Goal: Task Accomplishment & Management: Manage account settings

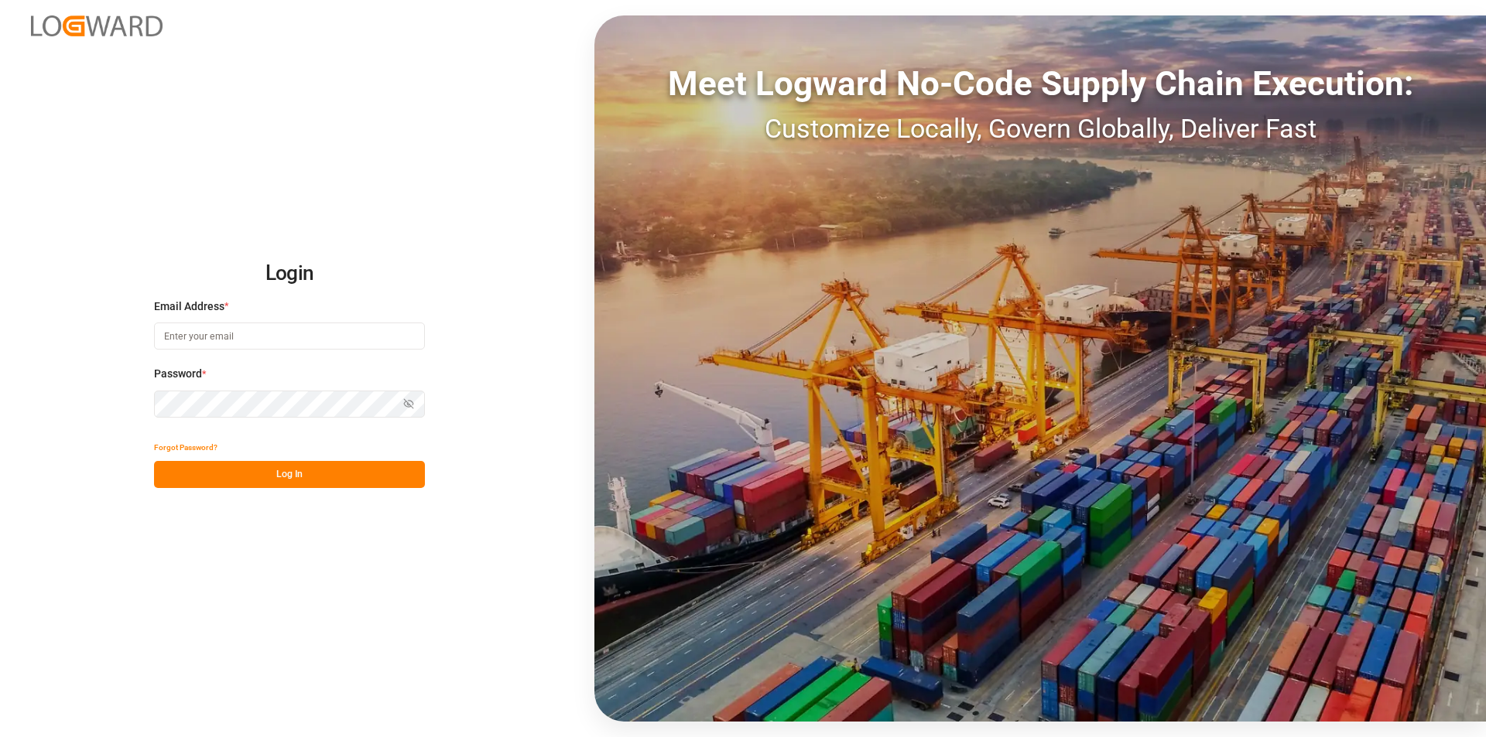
click at [259, 343] on input at bounding box center [289, 336] width 271 height 27
type input "m.thamm@mueller-chemikalien.de"
click at [330, 477] on button "Log In" at bounding box center [289, 474] width 271 height 27
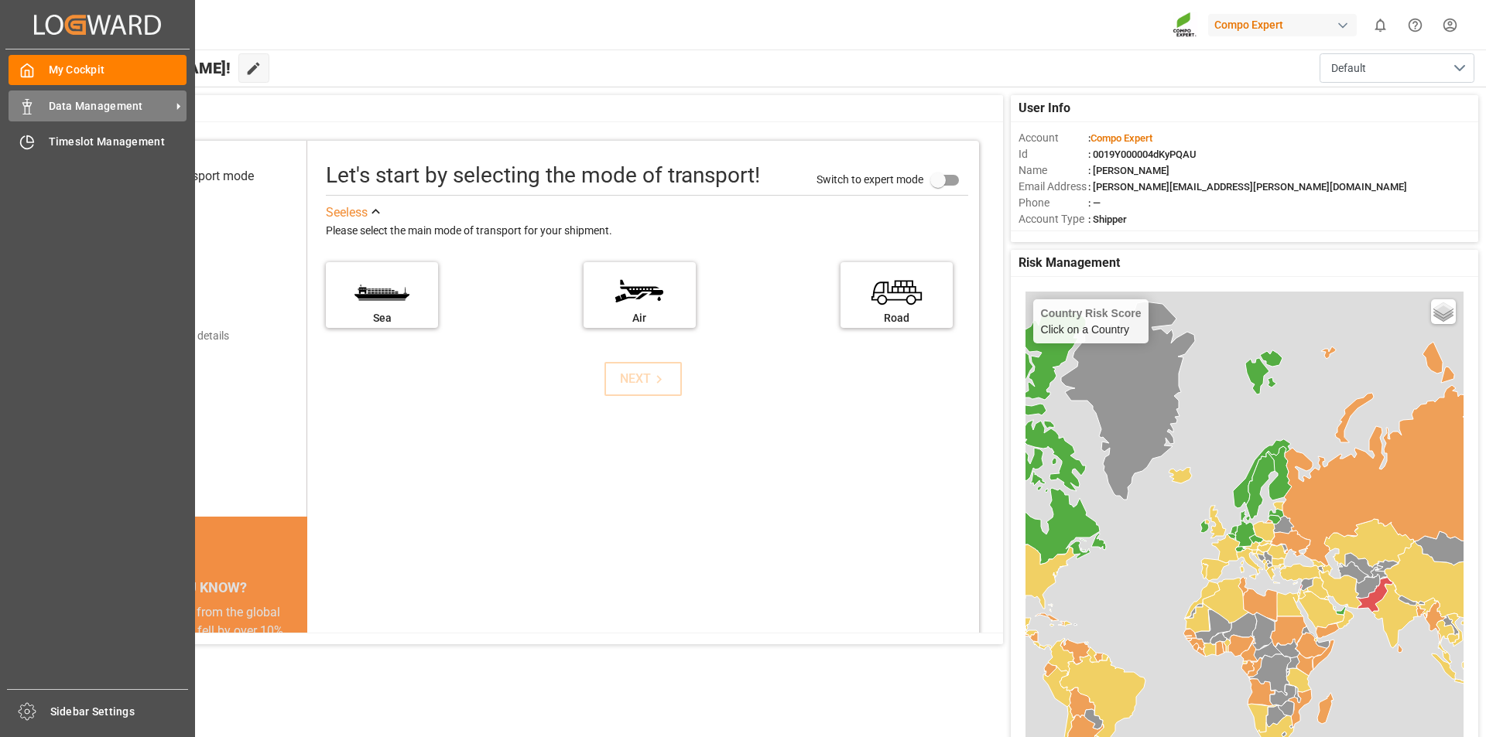
click at [28, 108] on icon at bounding box center [26, 106] width 15 height 15
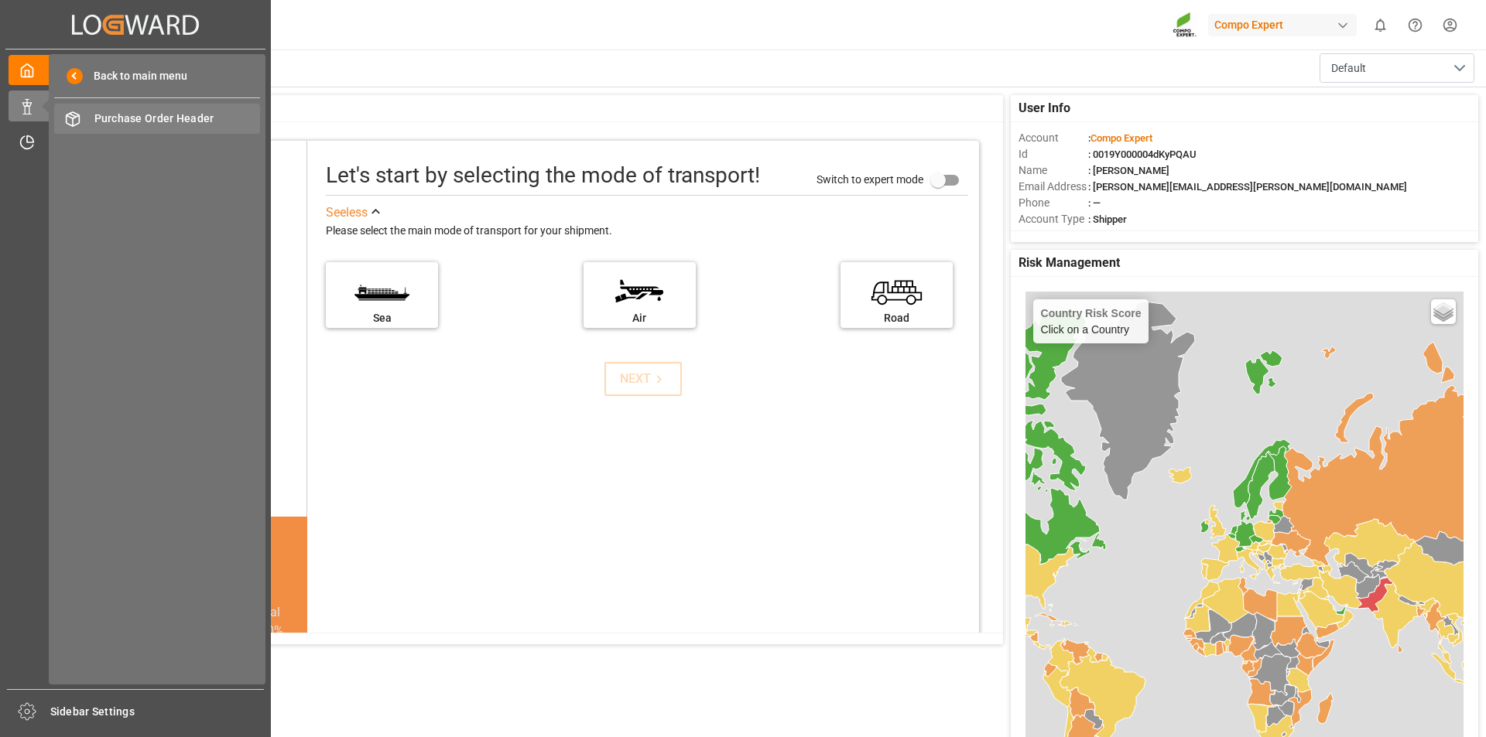
click at [127, 119] on span "Purchase Order Header" at bounding box center [177, 119] width 166 height 16
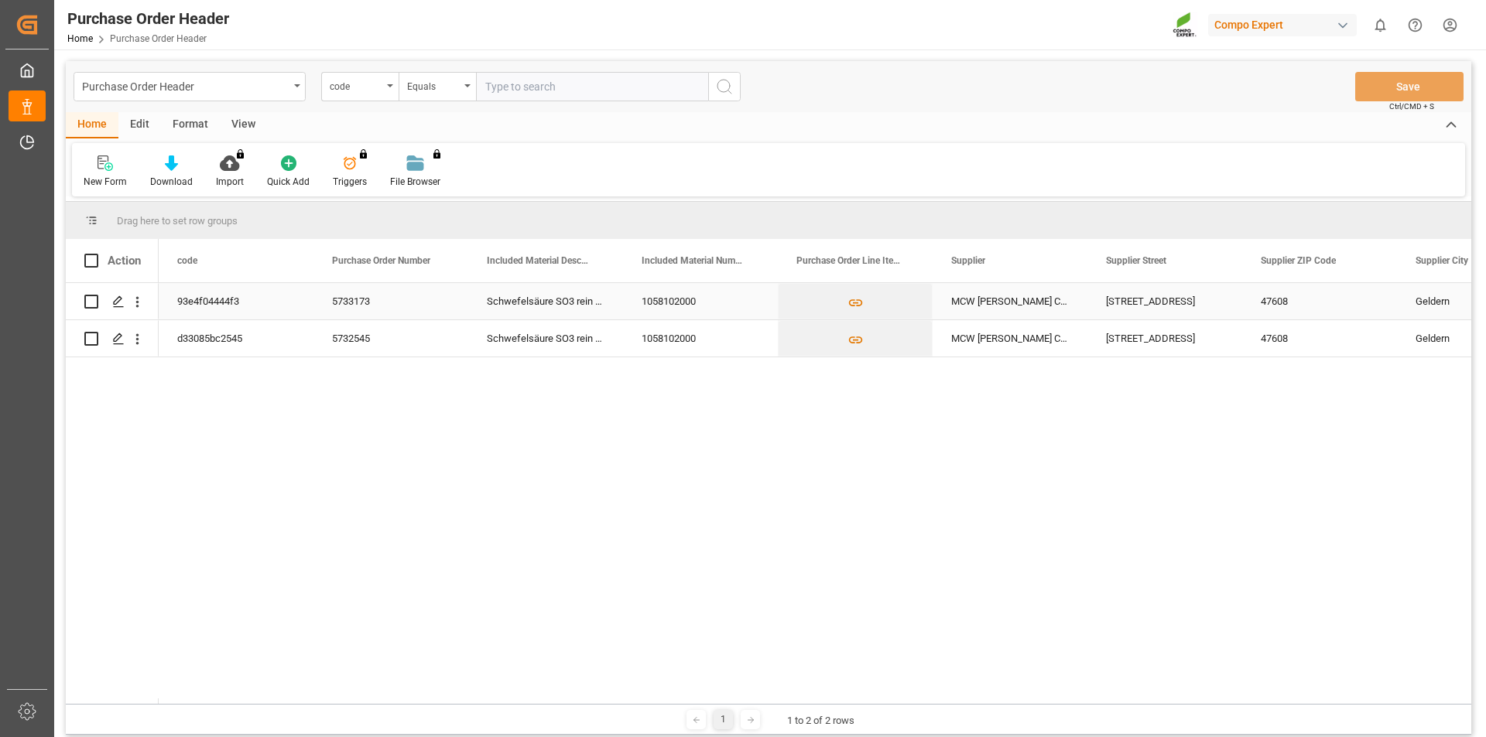
click at [187, 306] on div "93e4f04444f3" at bounding box center [236, 301] width 155 height 36
click at [113, 298] on icon "Press SPACE to select this row." at bounding box center [118, 302] width 12 height 12
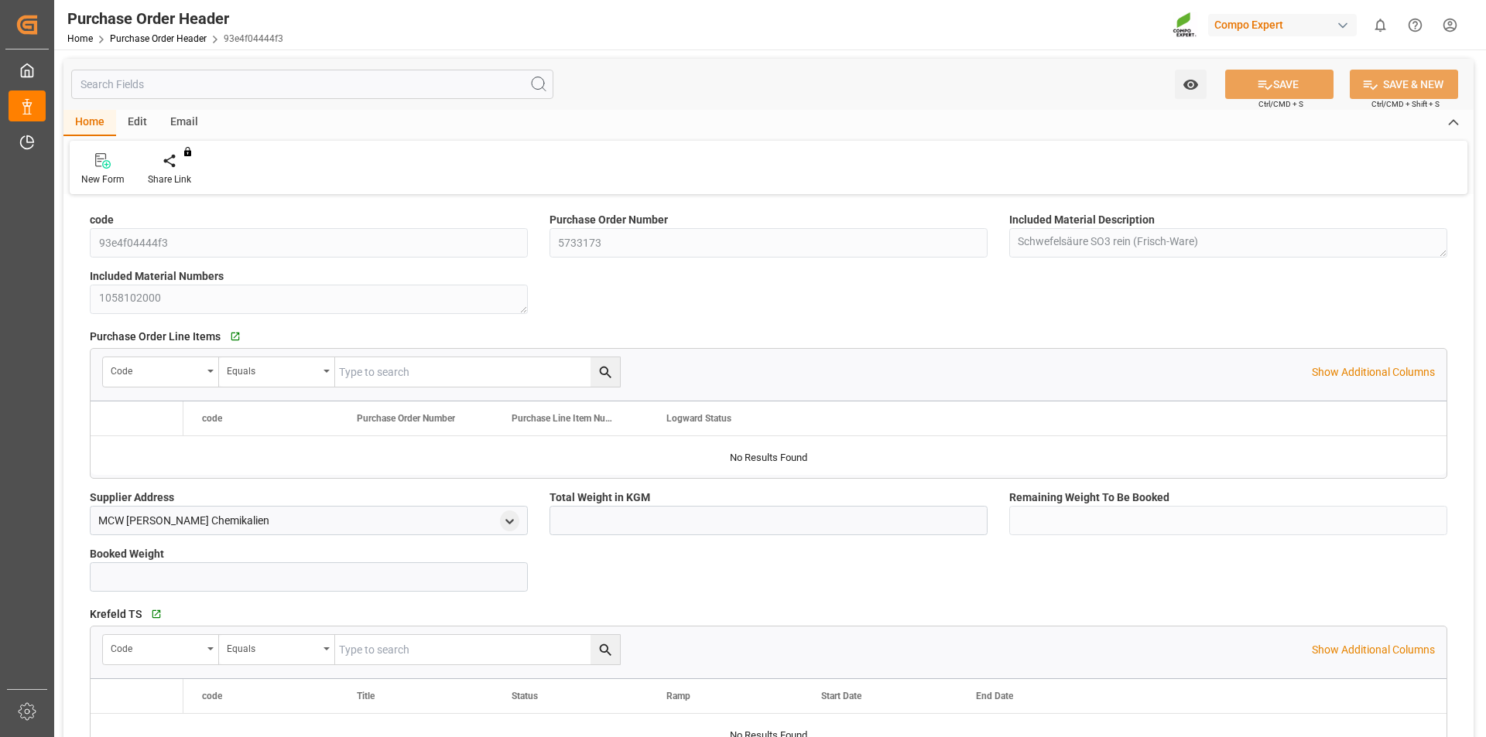
type input "3300000"
type input "325000"
type input "2975000"
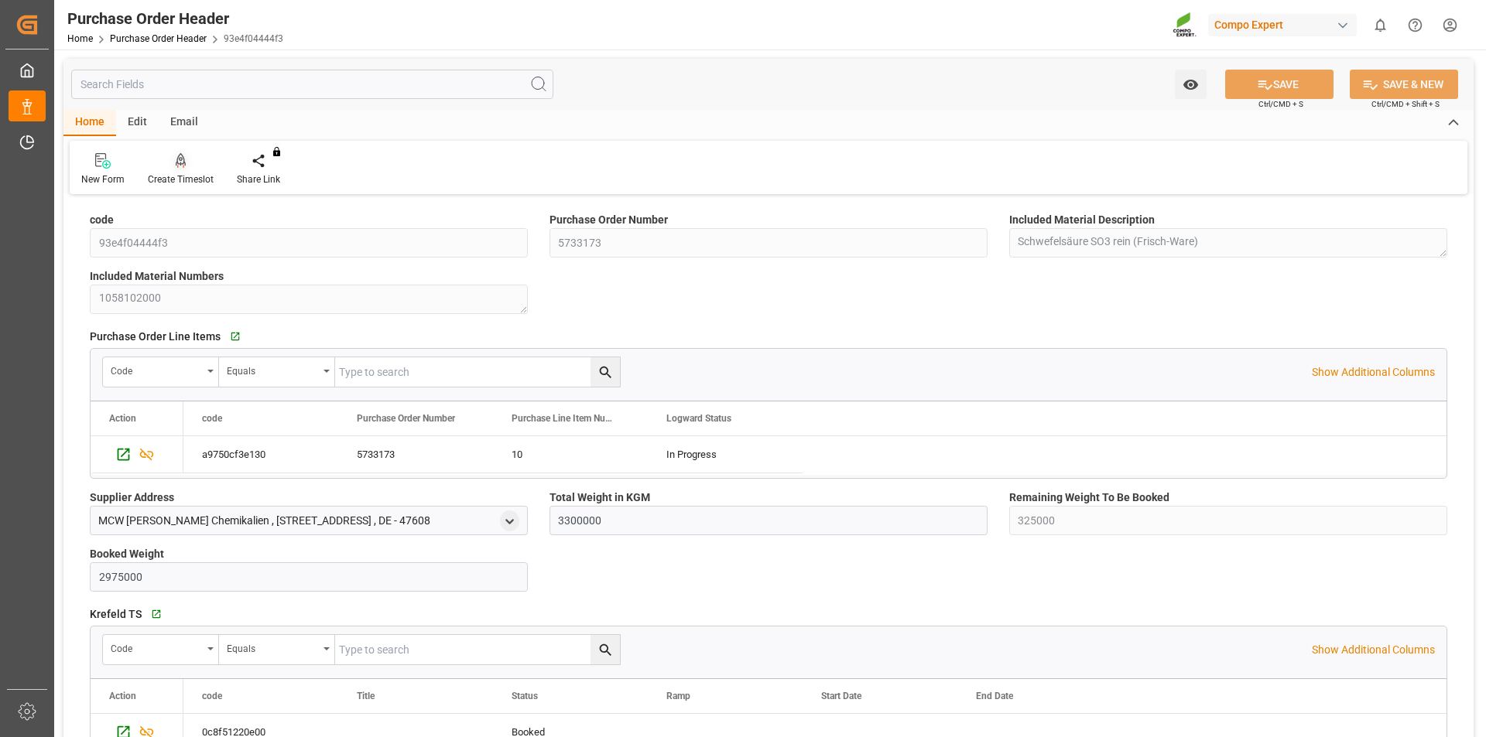
click at [186, 160] on icon at bounding box center [181, 160] width 11 height 15
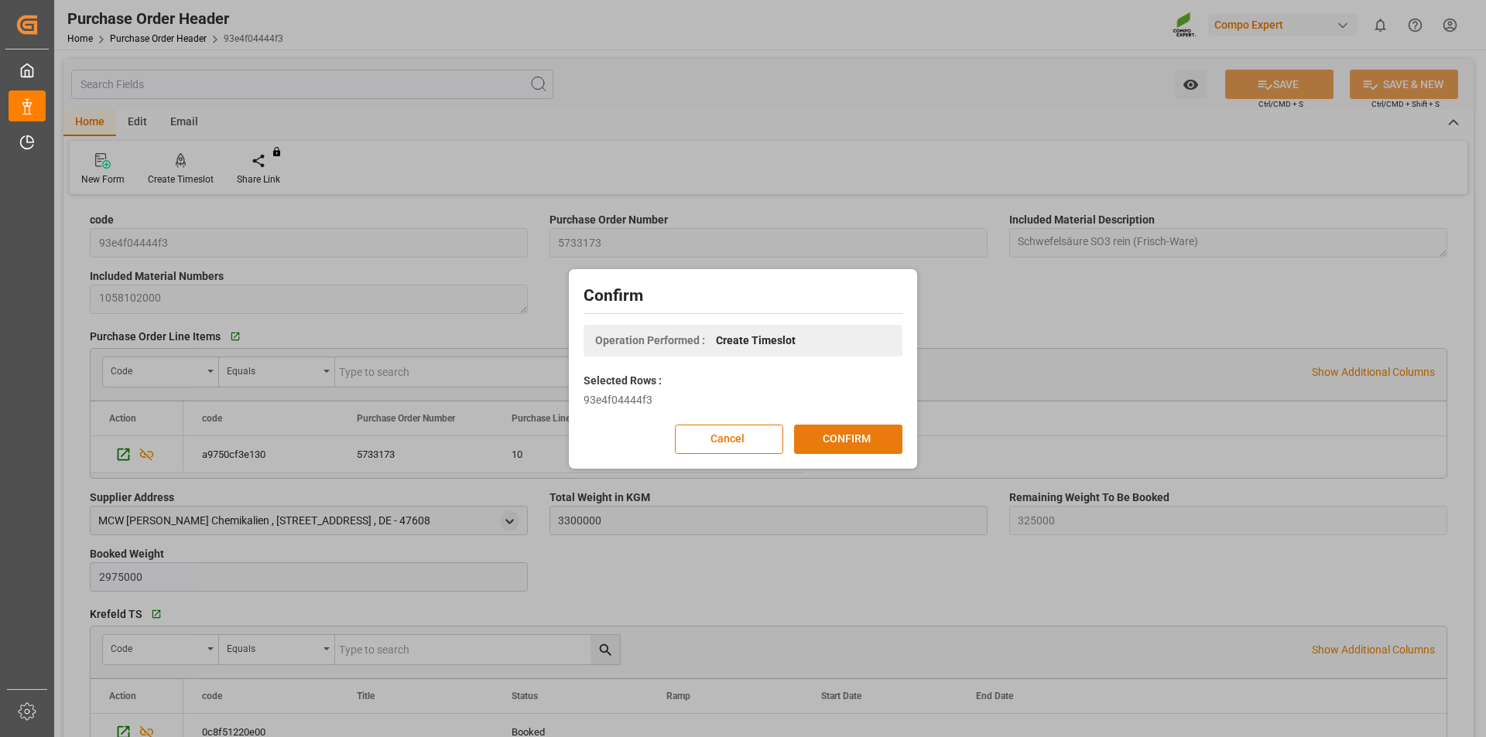
click at [840, 425] on div "Cancel CONFIRM" at bounding box center [742, 439] width 319 height 29
click at [833, 438] on button "CONFIRM" at bounding box center [848, 439] width 108 height 29
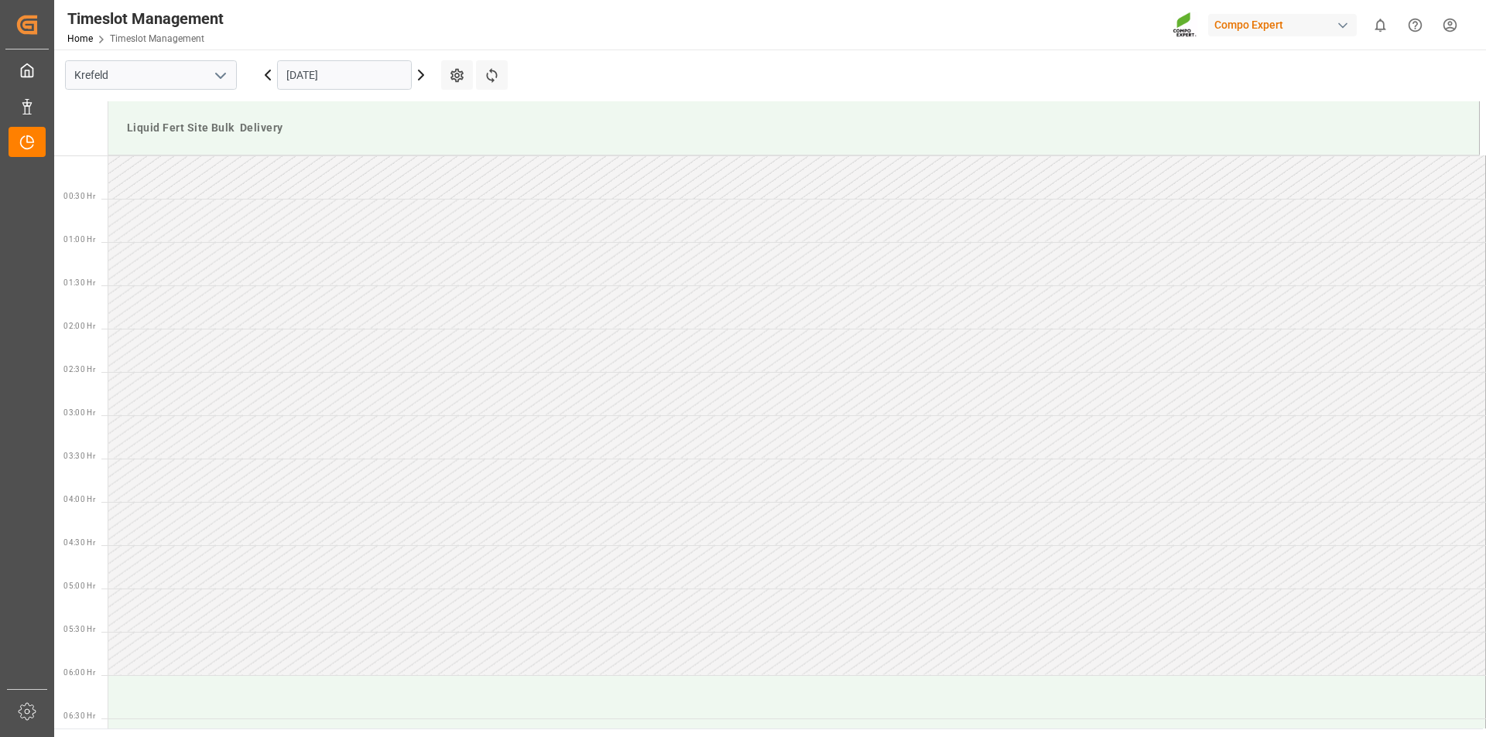
scroll to position [1203, 0]
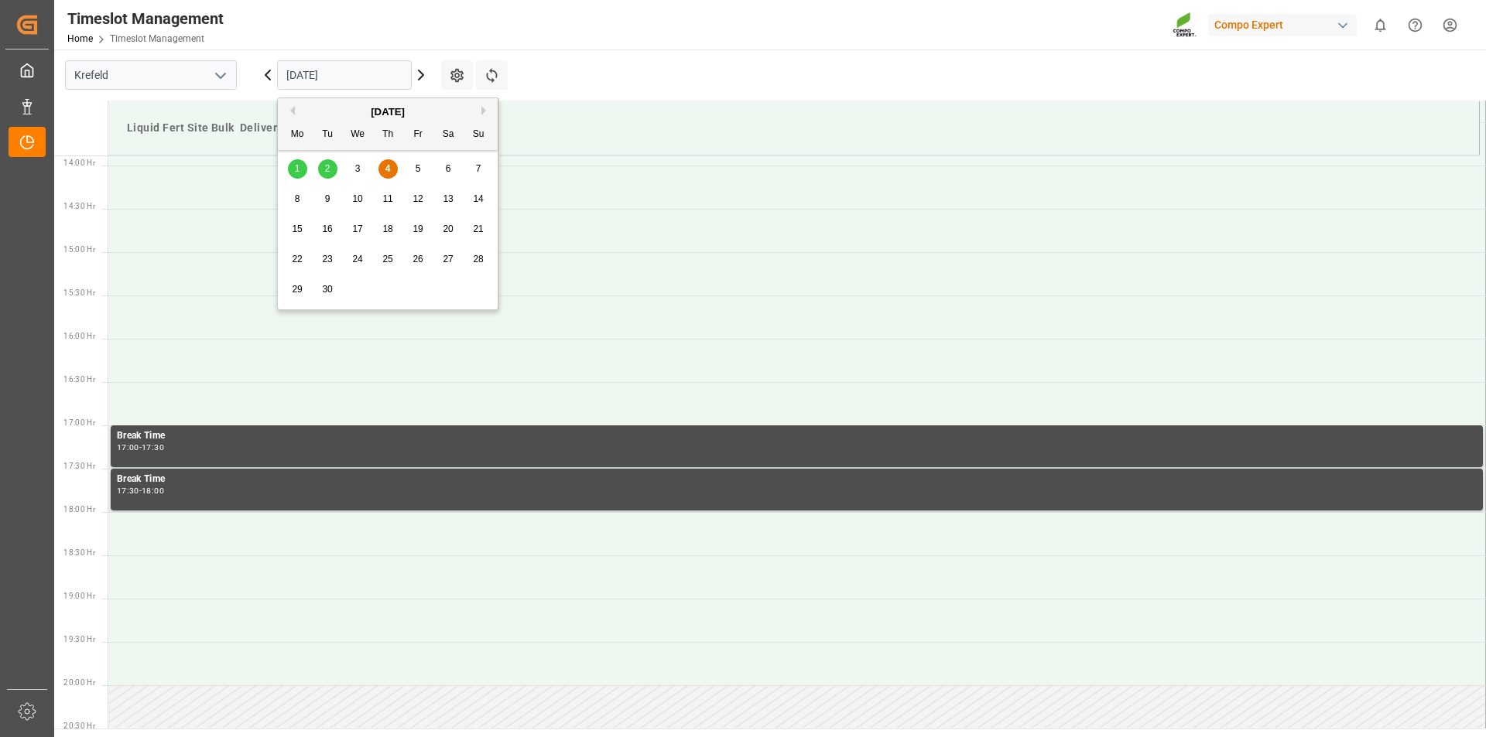
click at [308, 68] on input "04.09.2025" at bounding box center [344, 74] width 135 height 29
click at [420, 164] on span "5" at bounding box center [418, 168] width 5 height 11
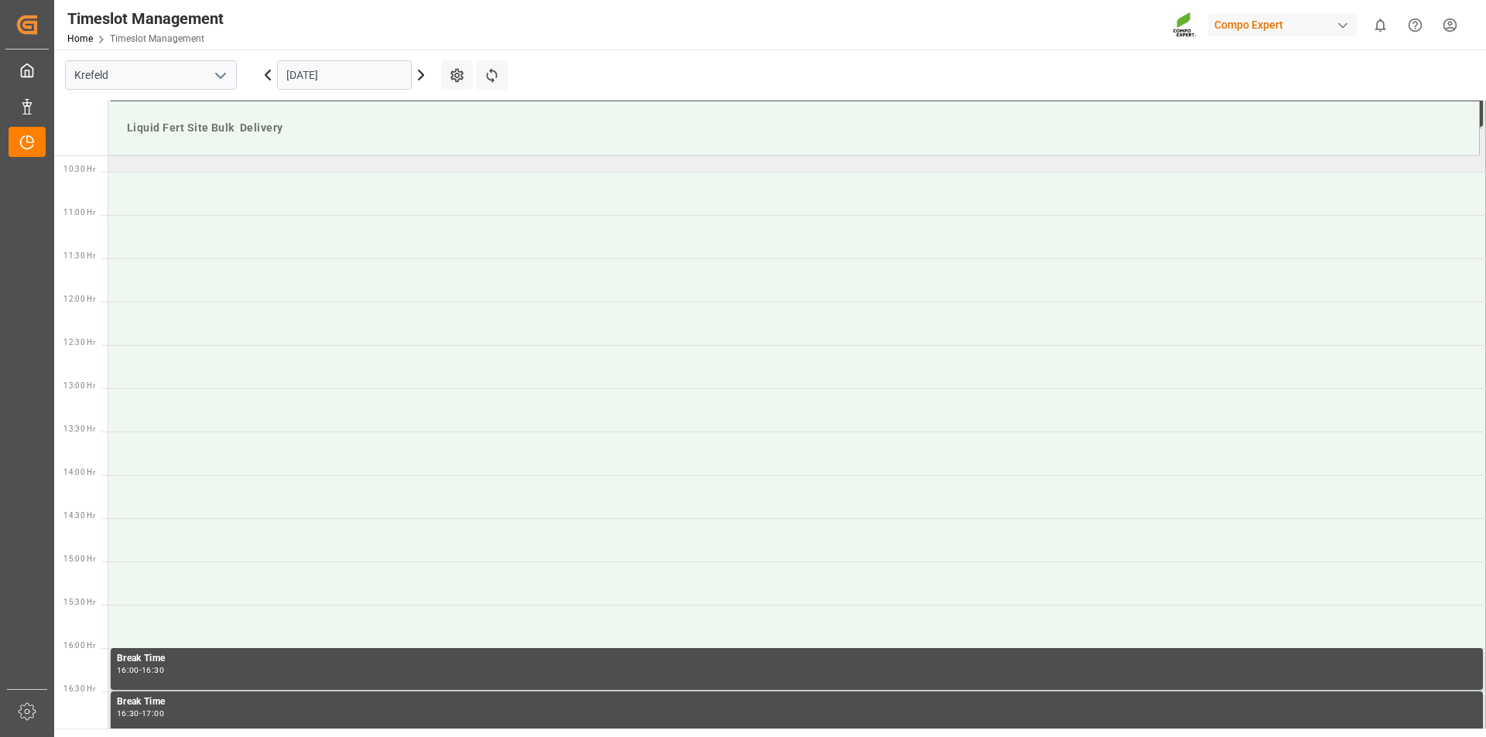
scroll to position [739, 0]
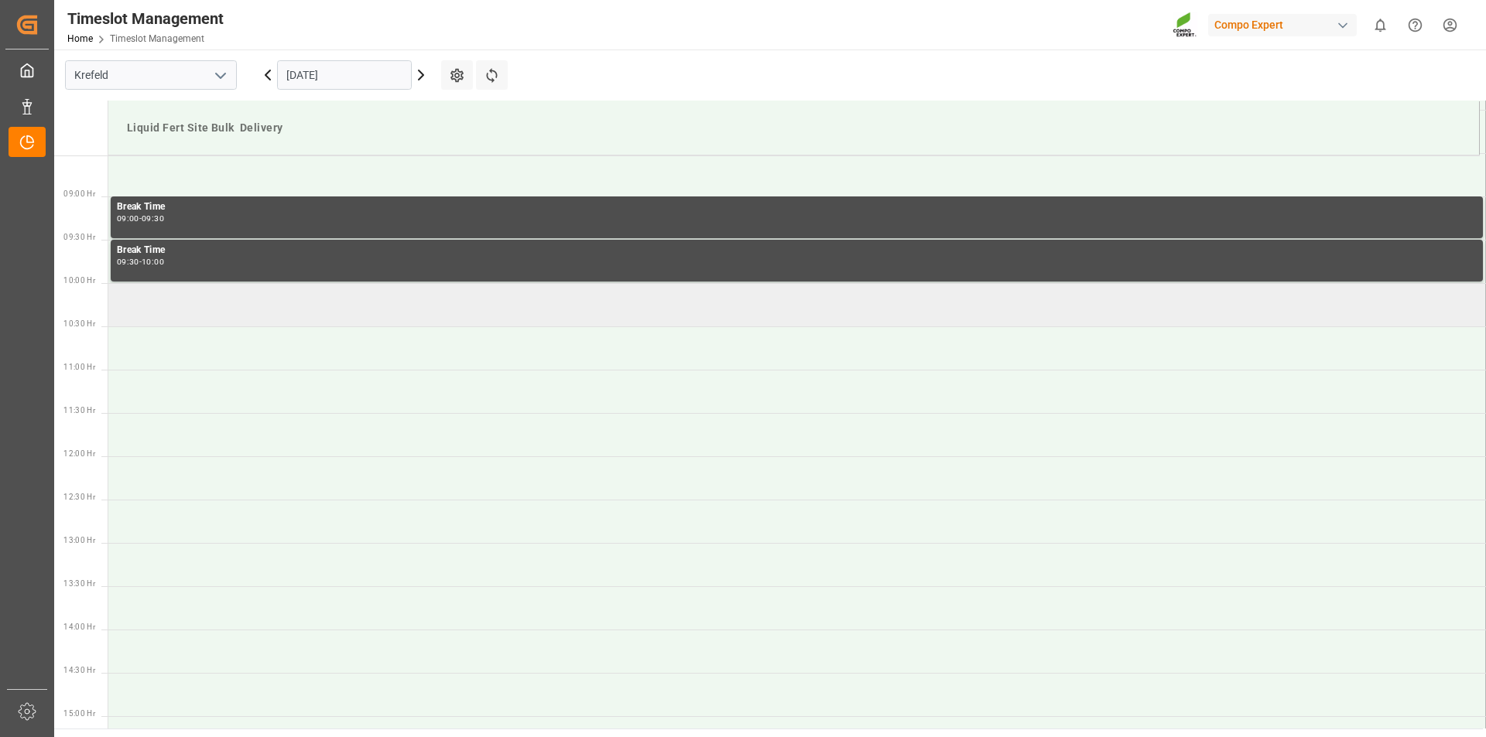
click at [165, 306] on td at bounding box center [796, 304] width 1377 height 43
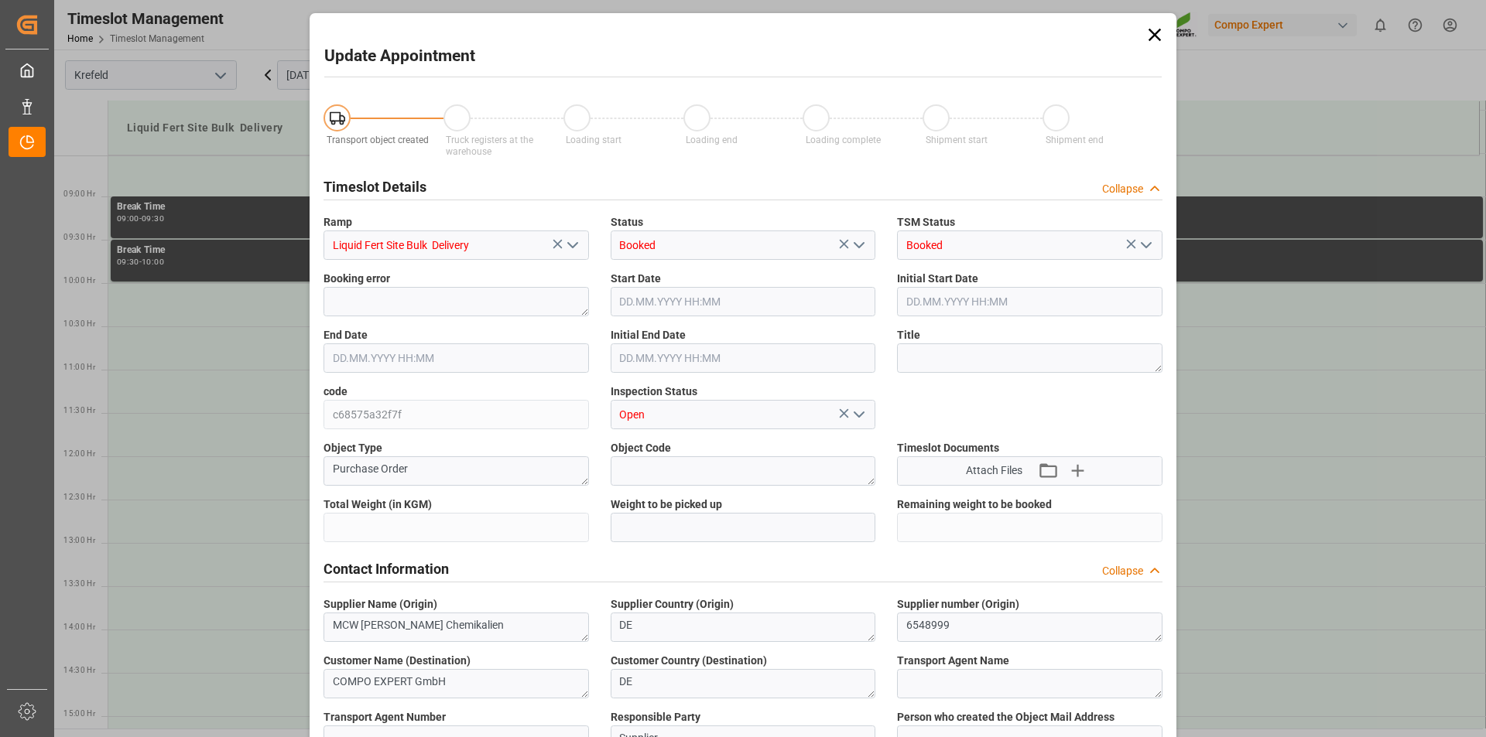
type input "3300000"
type input "325000"
type input "05.09.2025 10:00"
type input "05.09.2025 10:30"
type input "04.09.2025 13:05"
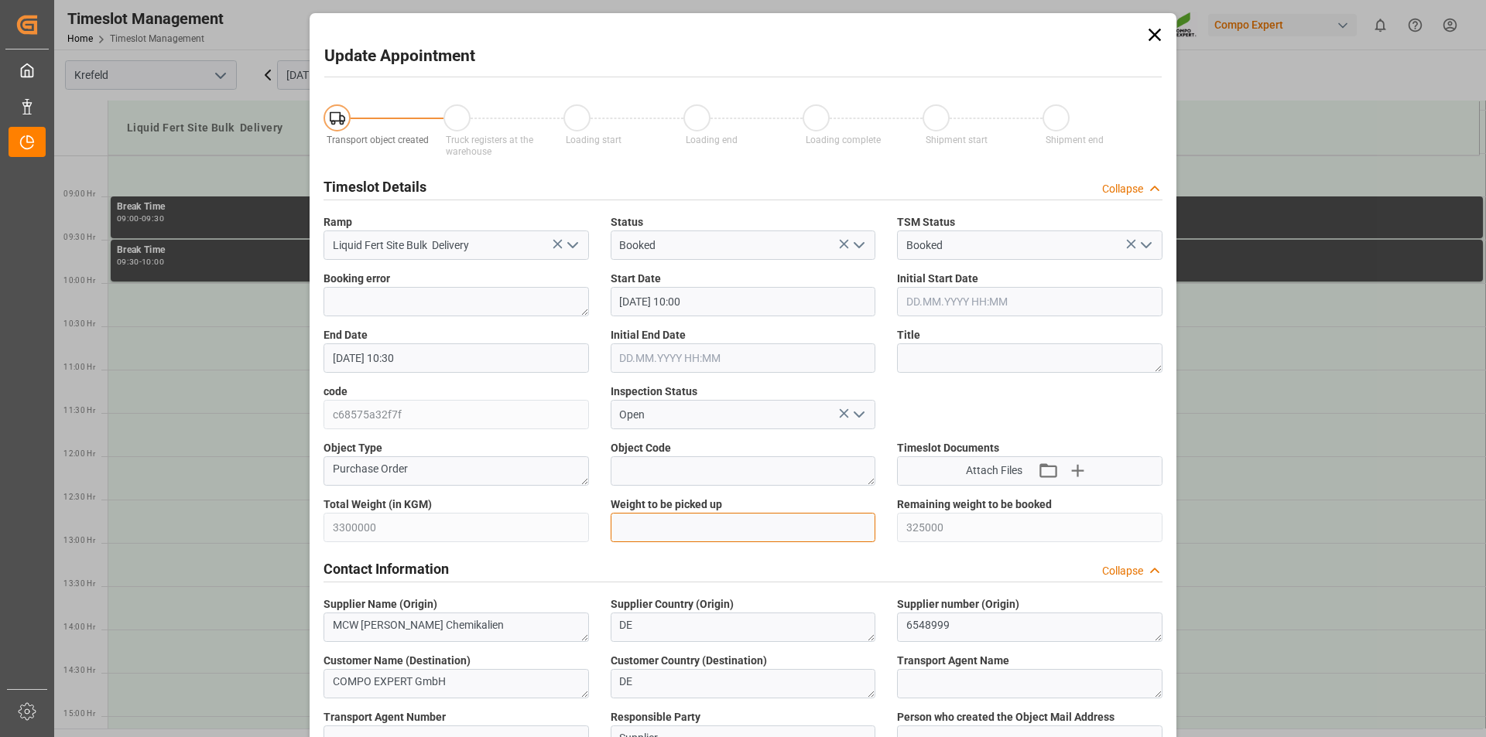
click at [677, 522] on input "text" at bounding box center [743, 527] width 265 height 29
type input "25000"
click at [1039, 354] on textarea at bounding box center [1029, 358] width 265 height 29
type textarea "162925 Blüggel"
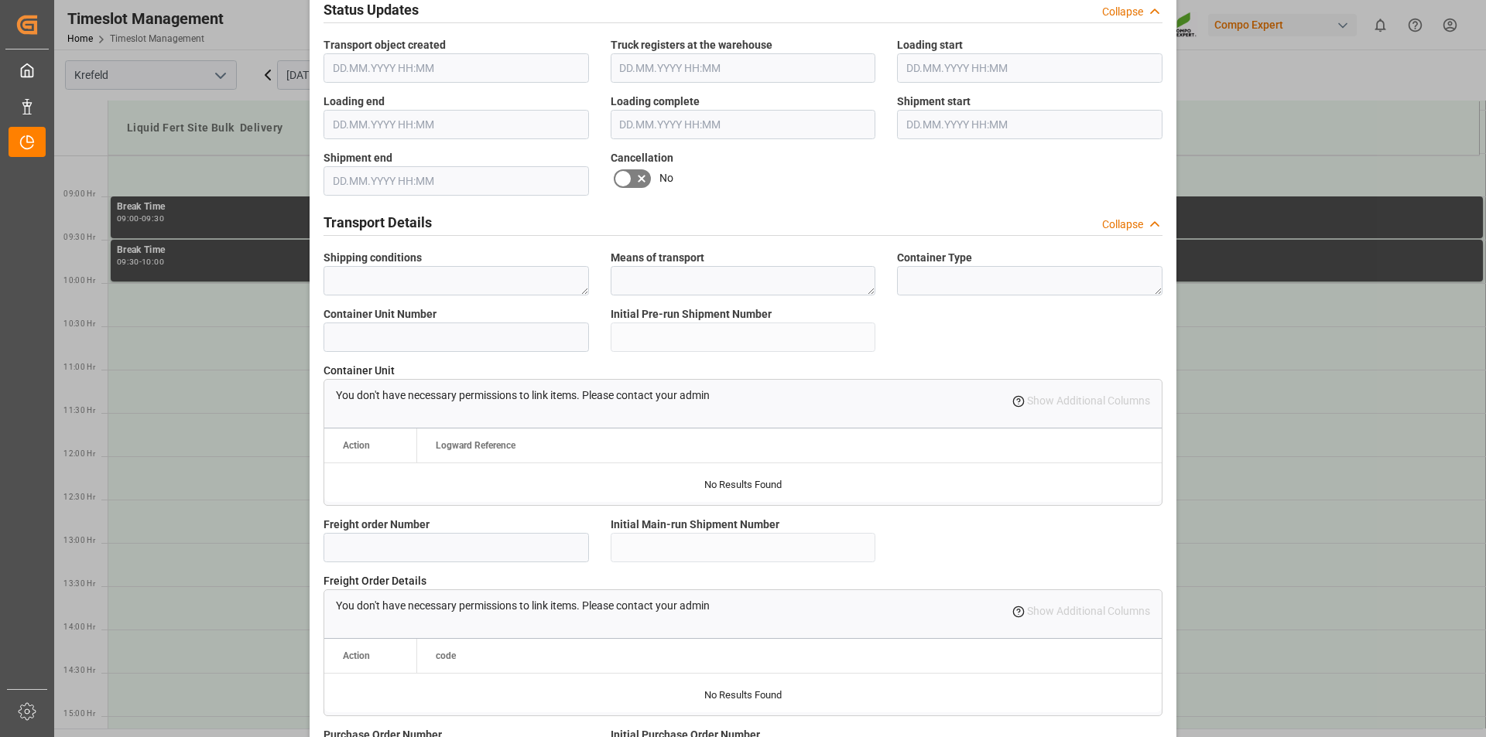
scroll to position [1301, 0]
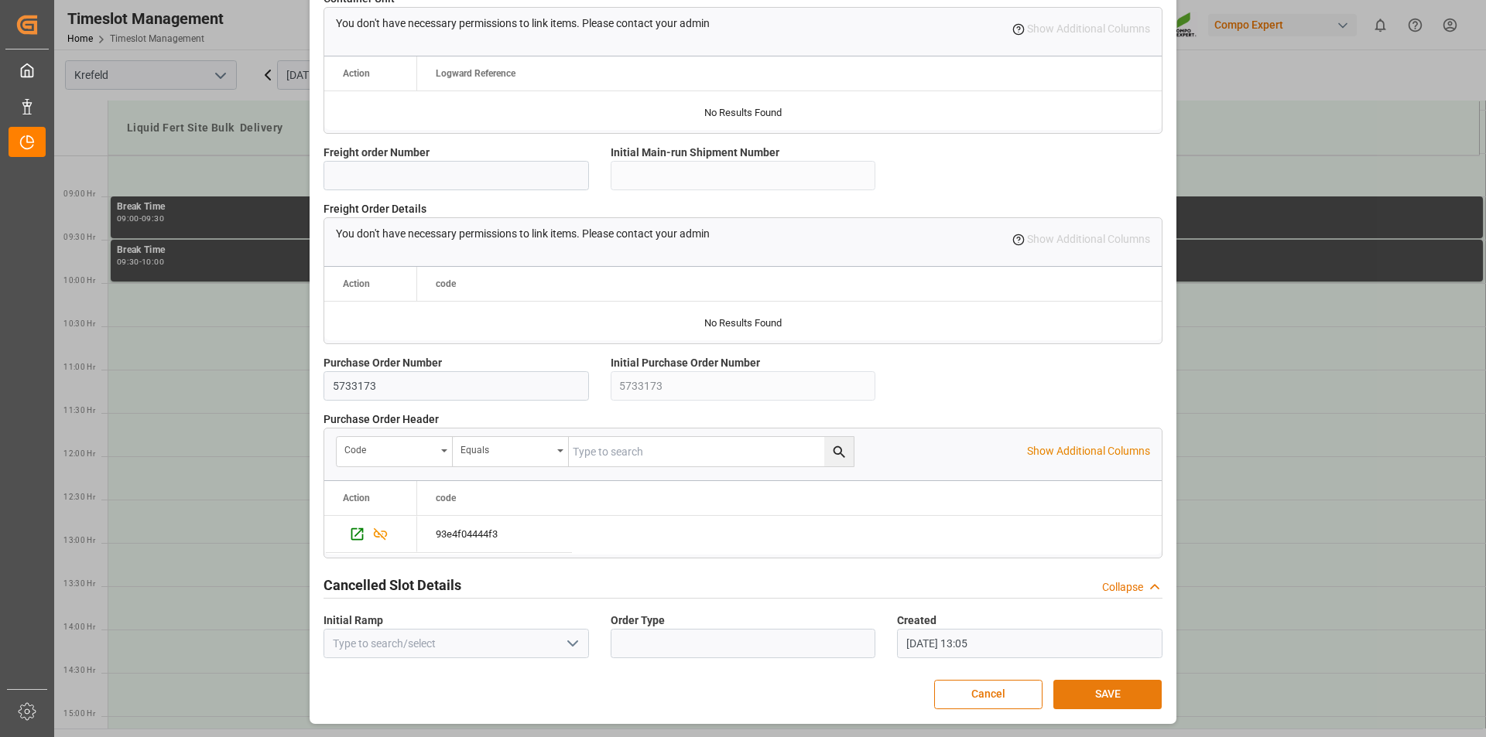
click at [1085, 693] on button "SAVE" at bounding box center [1107, 694] width 108 height 29
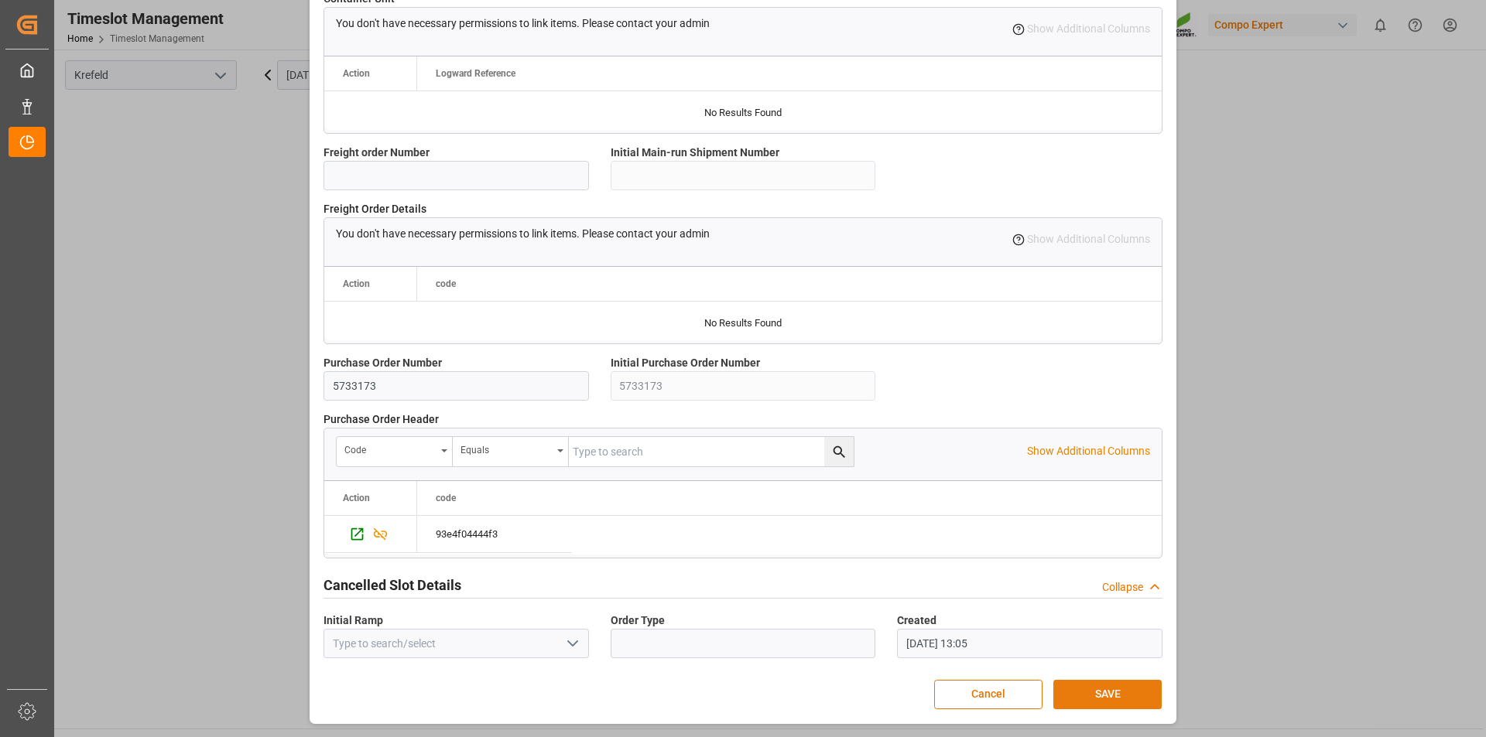
click at [1103, 689] on button "SAVE" at bounding box center [1107, 694] width 108 height 29
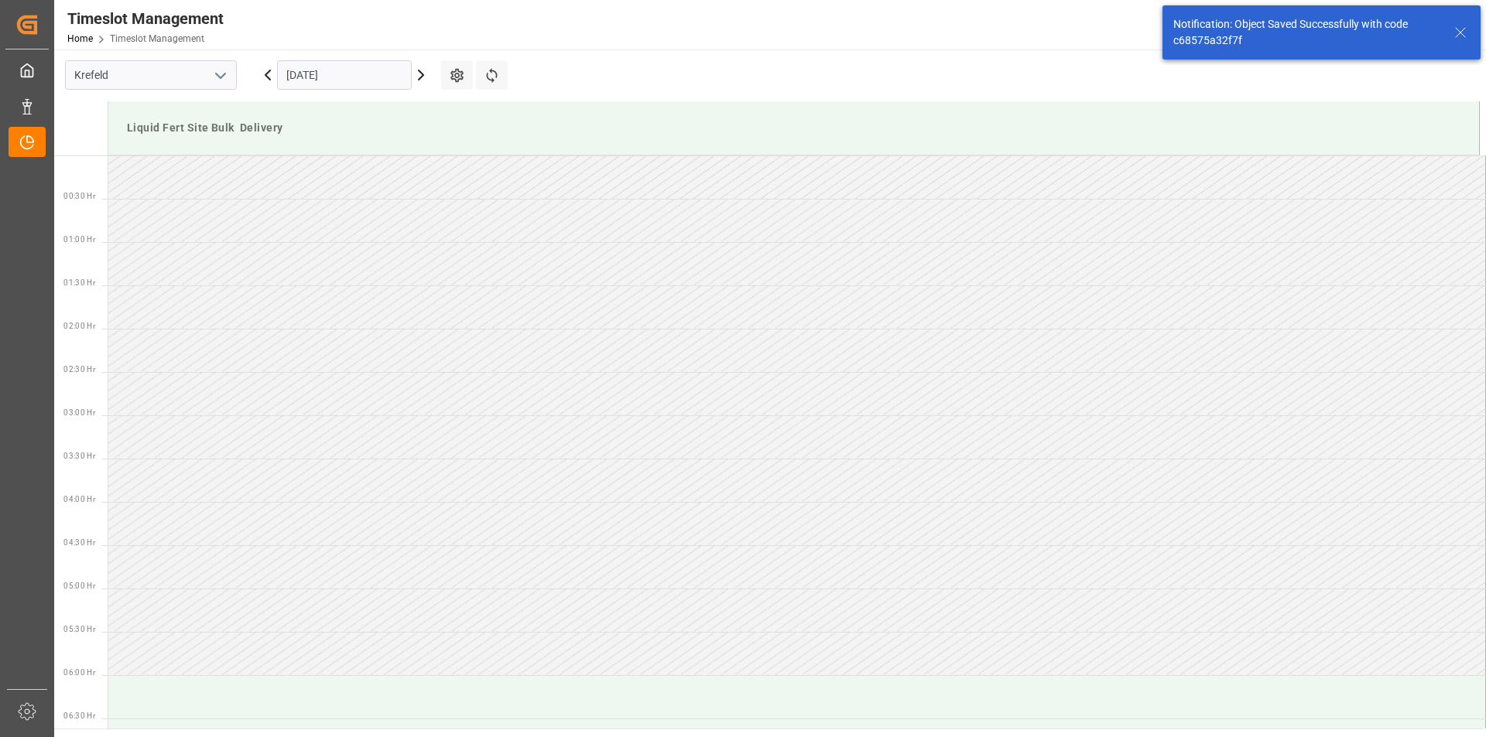
scroll to position [770, 0]
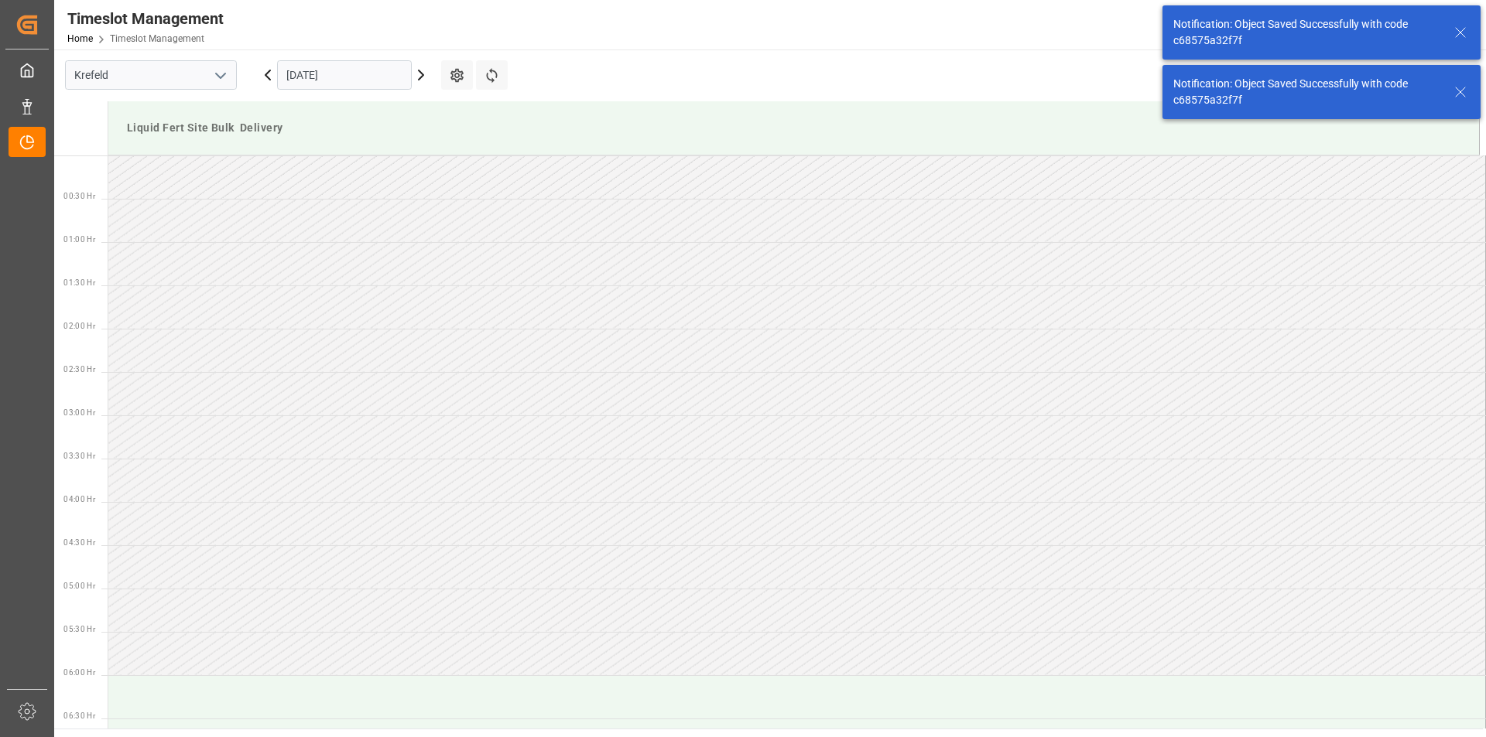
click at [1457, 31] on icon at bounding box center [1460, 32] width 19 height 19
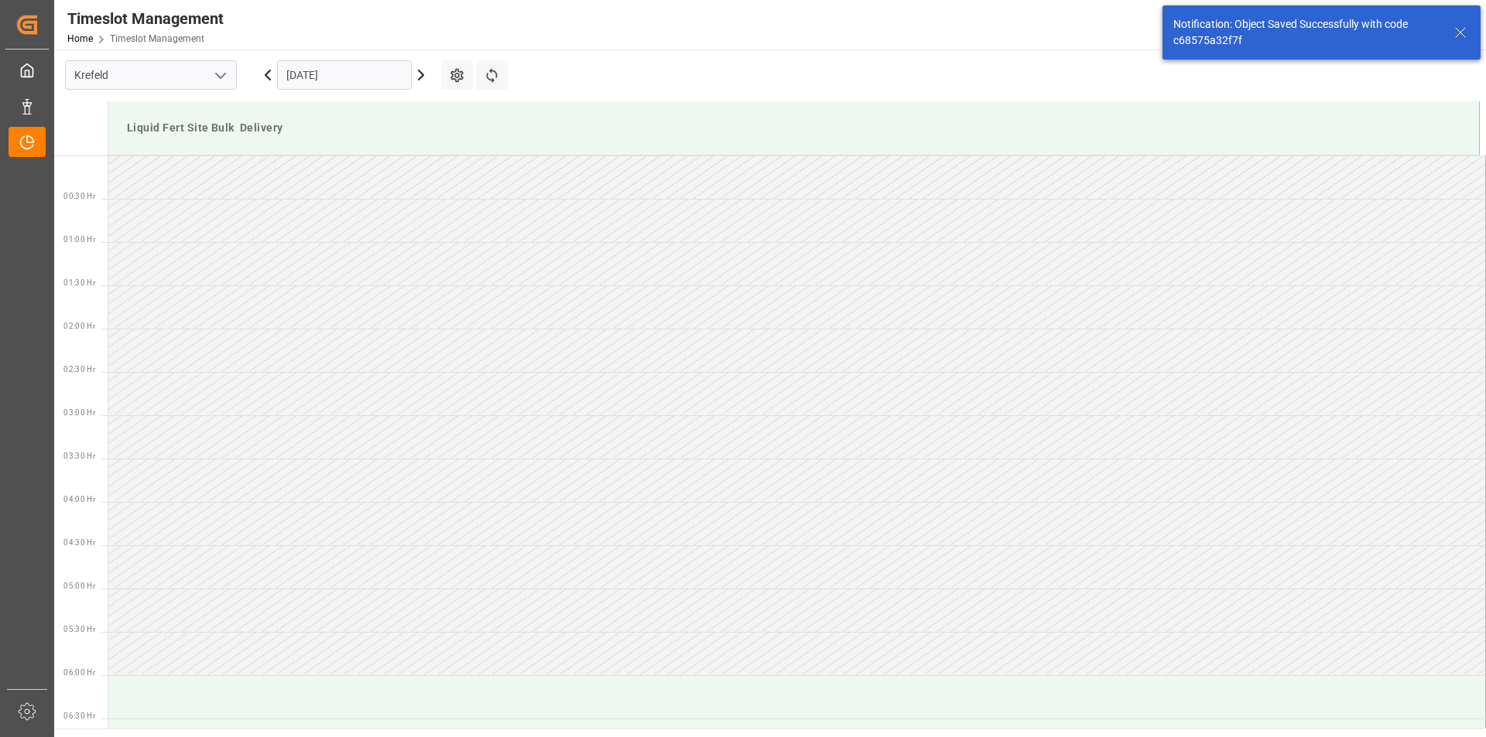
click at [1456, 89] on main "Krefeld 05.09.2025 Settings Refresh Time Slots Liquid Fert Site Bulk Delivery 0…" at bounding box center [768, 389] width 1428 height 679
click at [1460, 31] on icon at bounding box center [1460, 32] width 19 height 19
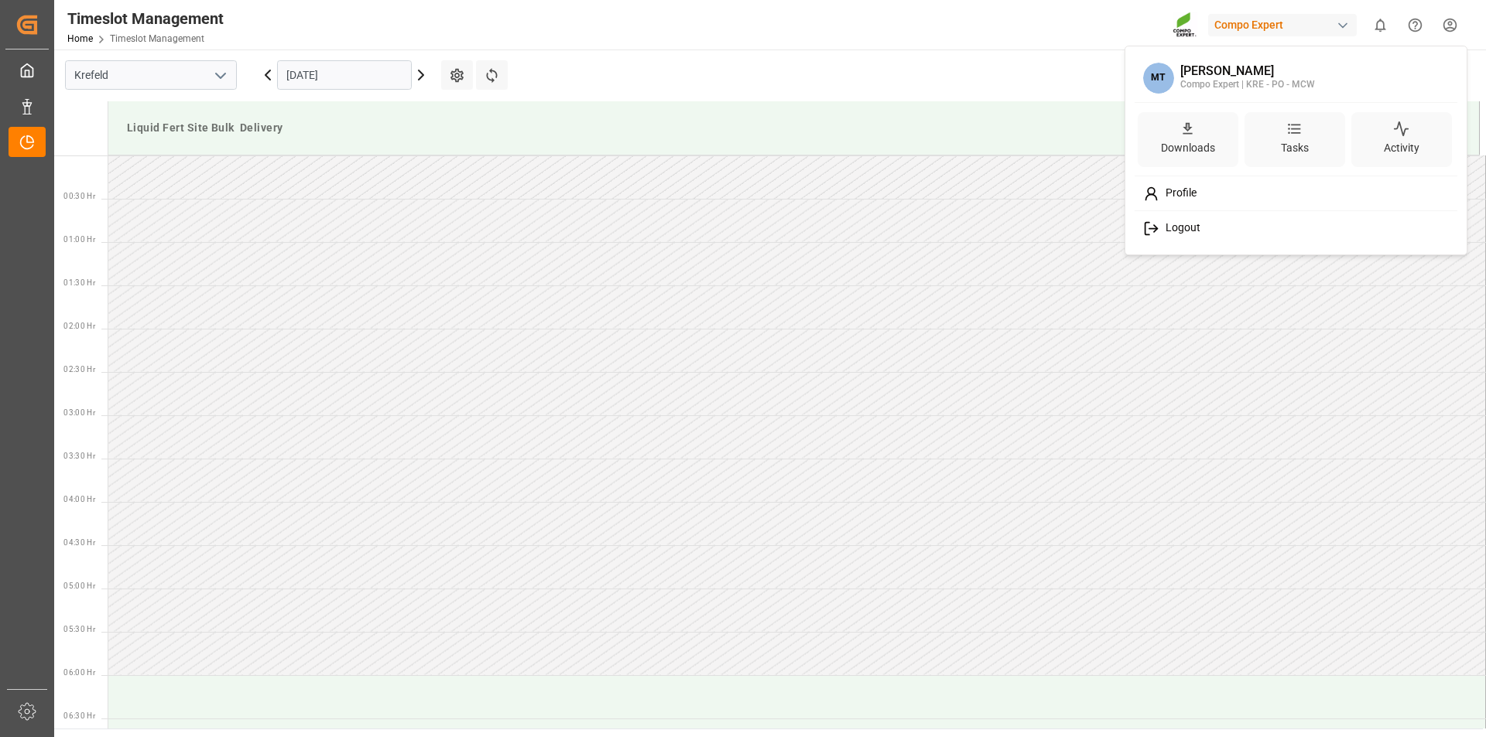
click at [1452, 26] on html "Created by potrace 1.15, written by Peter Selinger 2001-2017 Created by potrace…" at bounding box center [743, 368] width 1486 height 737
click at [1212, 228] on div "Logout" at bounding box center [1295, 228] width 317 height 29
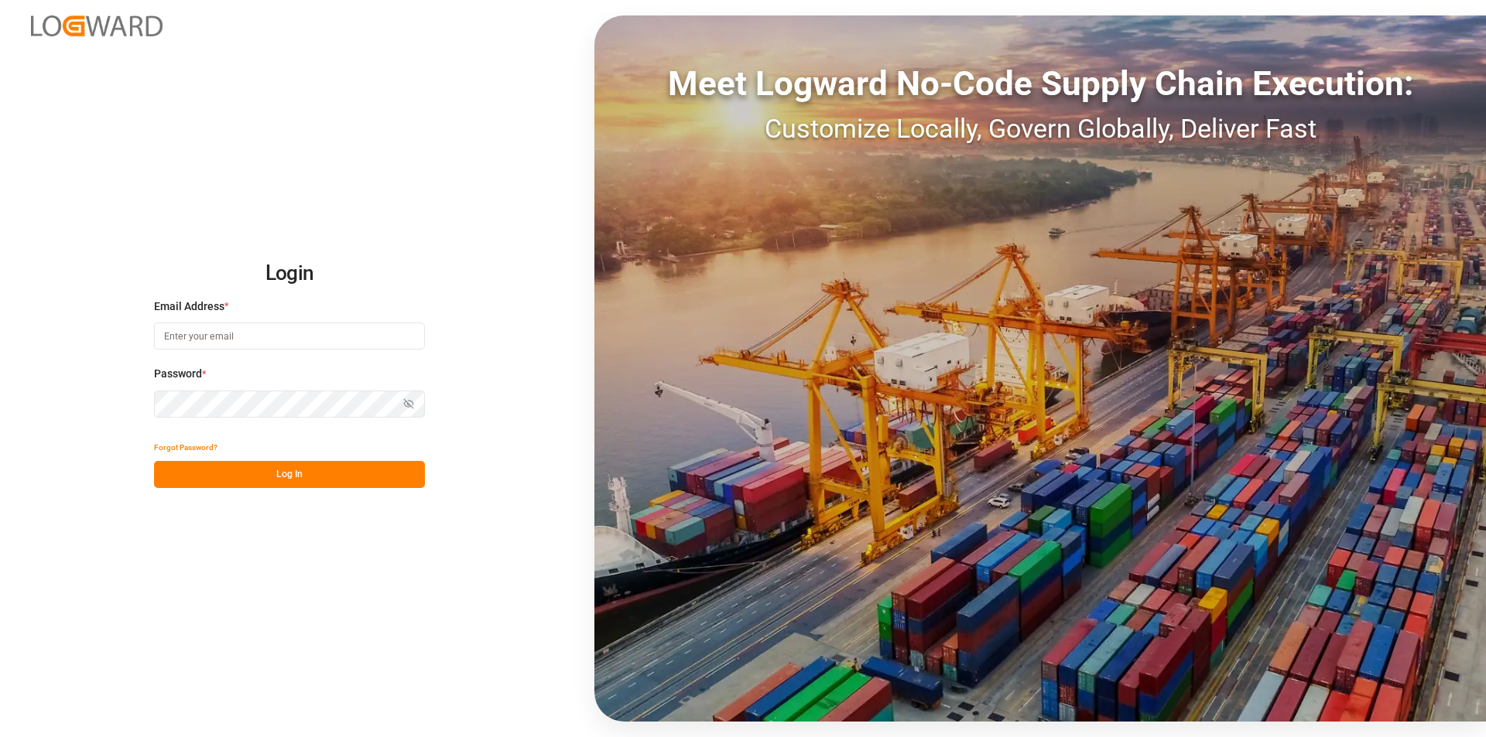
click at [213, 342] on input at bounding box center [289, 336] width 271 height 27
type input "m.thamm@mueller-chemikalien.de"
click at [294, 467] on button "Log In" at bounding box center [289, 474] width 271 height 27
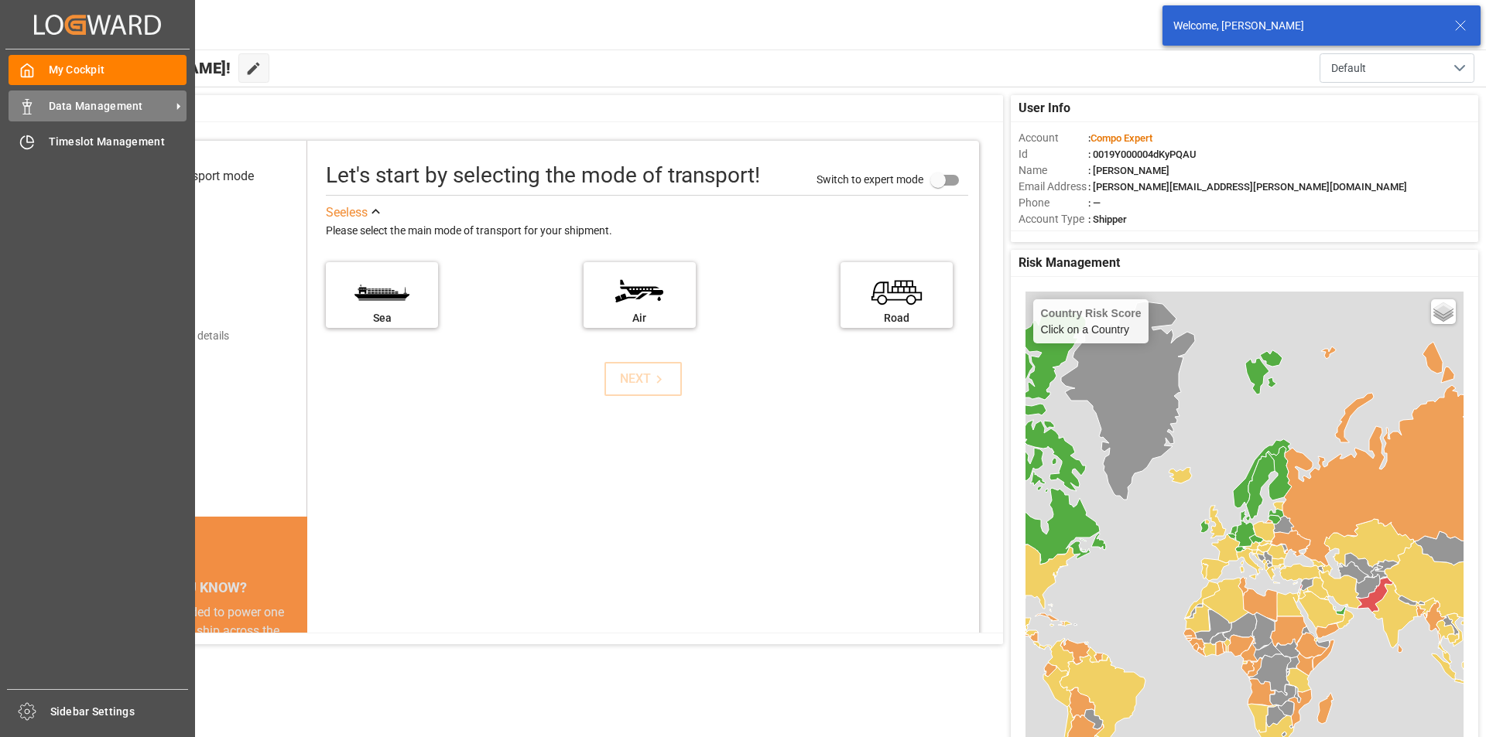
click at [30, 108] on icon at bounding box center [26, 106] width 15 height 15
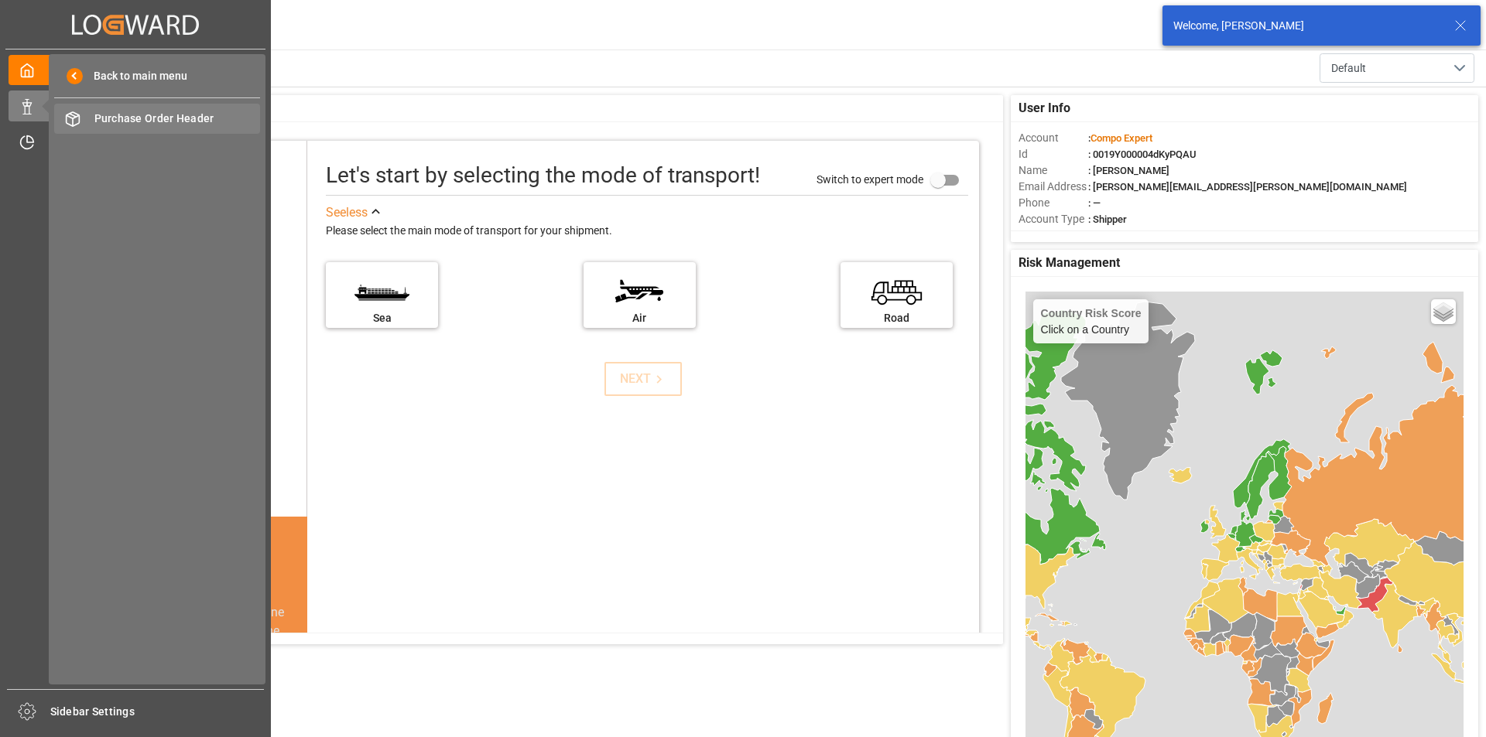
click at [133, 119] on span "Purchase Order Header" at bounding box center [177, 119] width 166 height 16
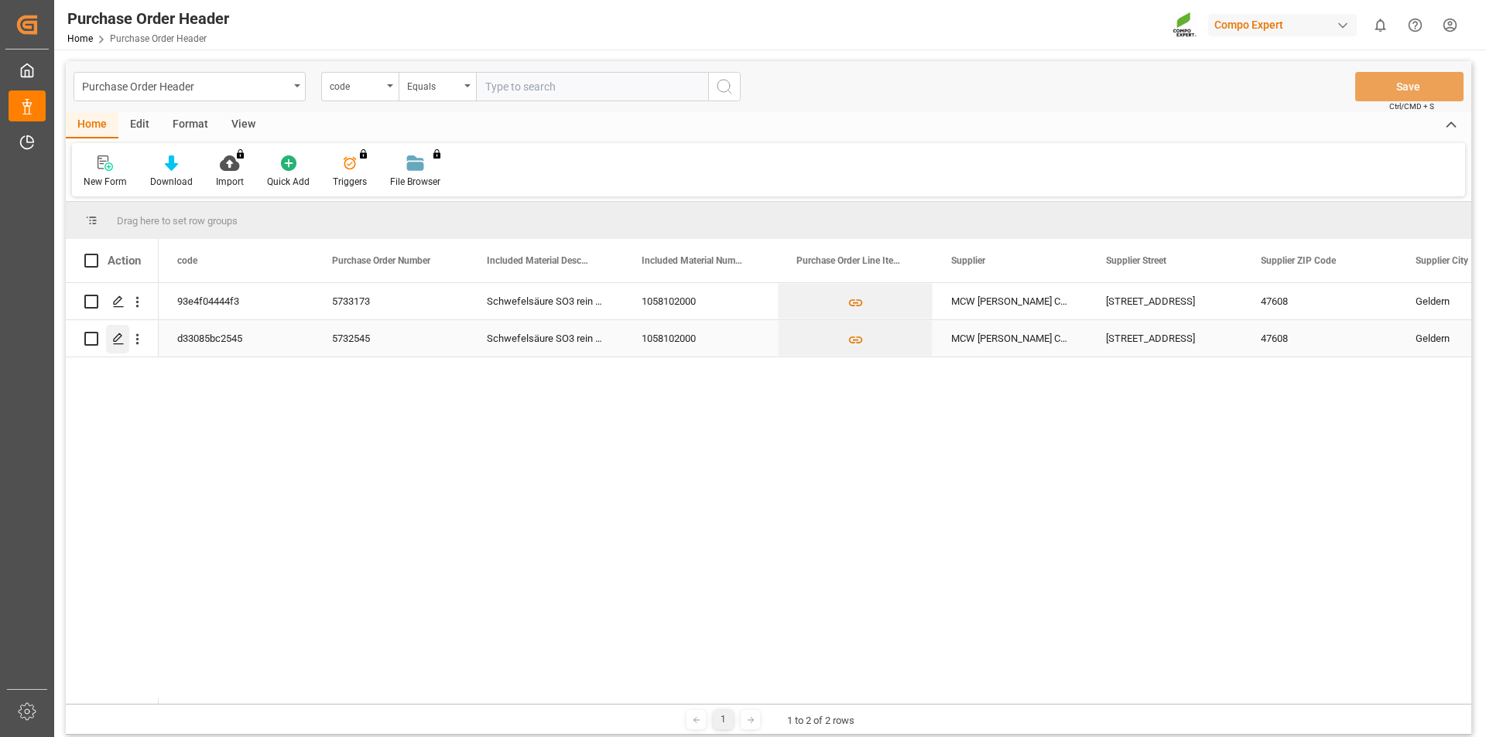
click at [118, 338] on icon "Press SPACE to select this row." at bounding box center [118, 339] width 12 height 12
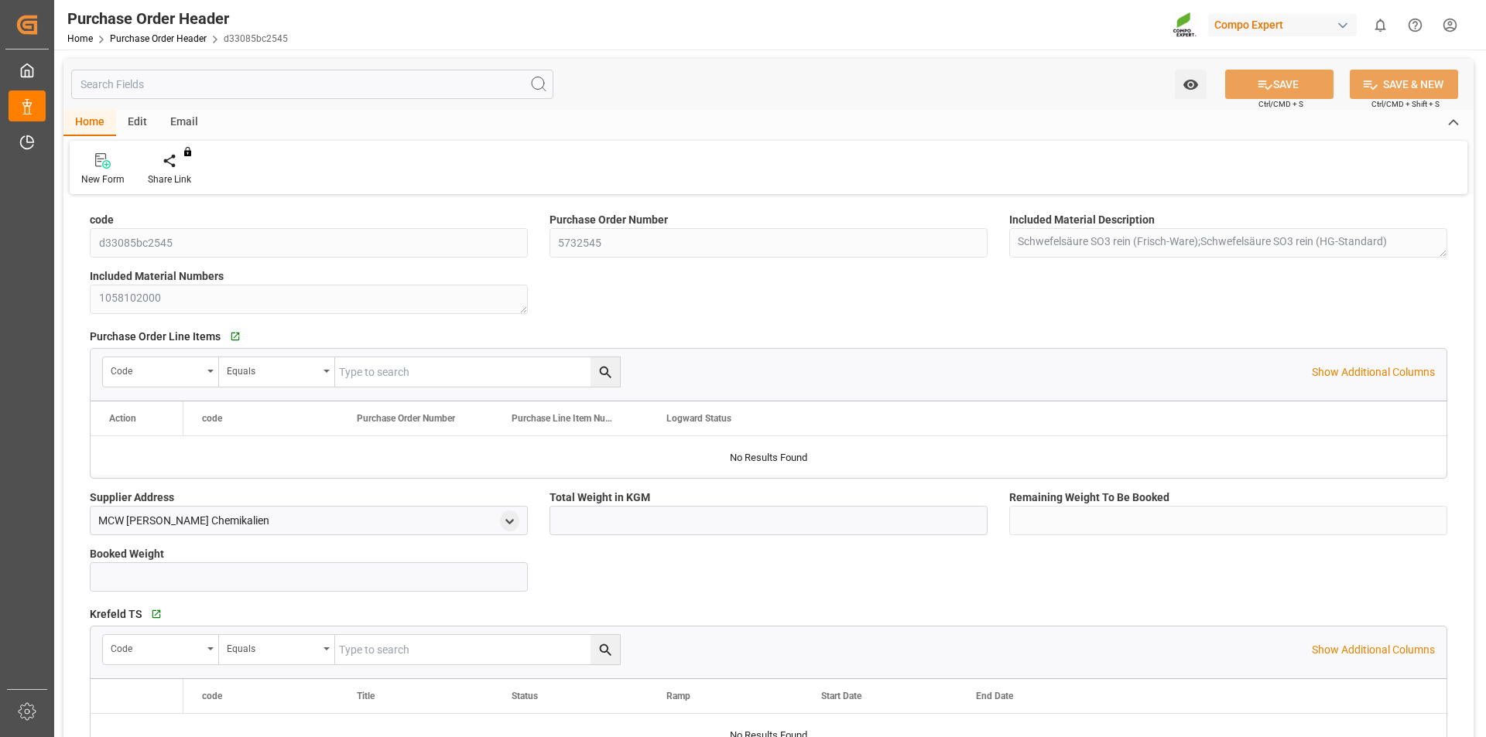
type input "1700000"
type input "525000"
type input "1175000"
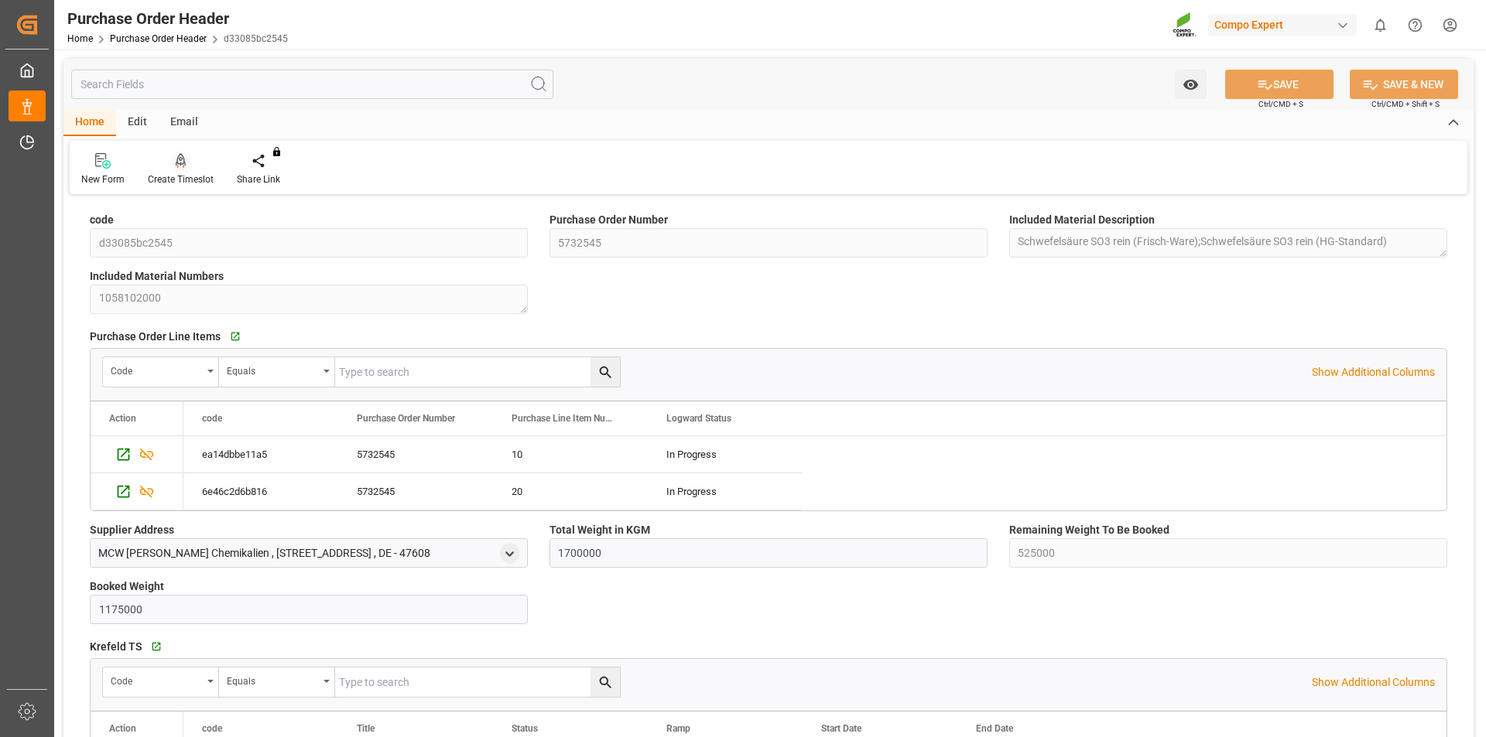
click at [176, 169] on icon at bounding box center [181, 160] width 11 height 15
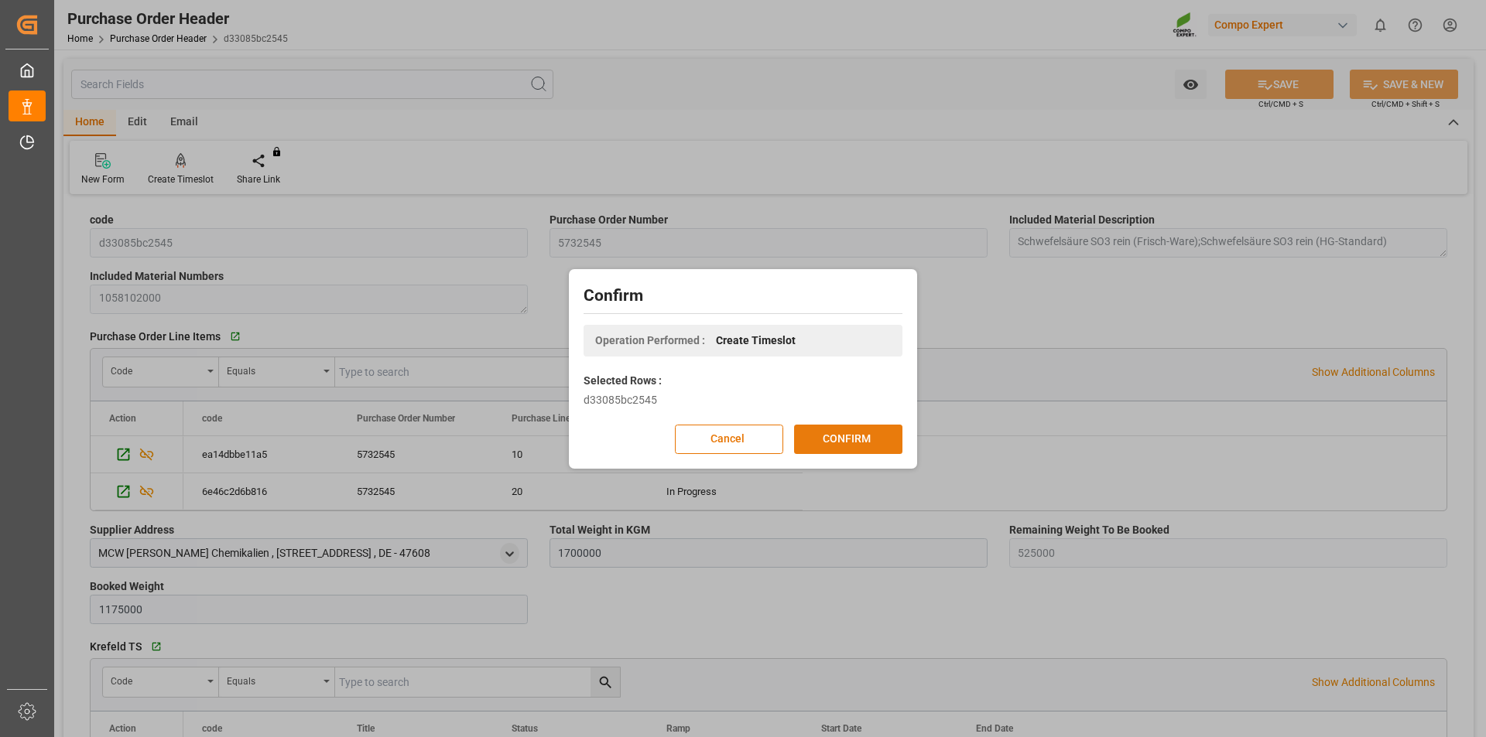
click at [799, 444] on button "CONFIRM" at bounding box center [848, 439] width 108 height 29
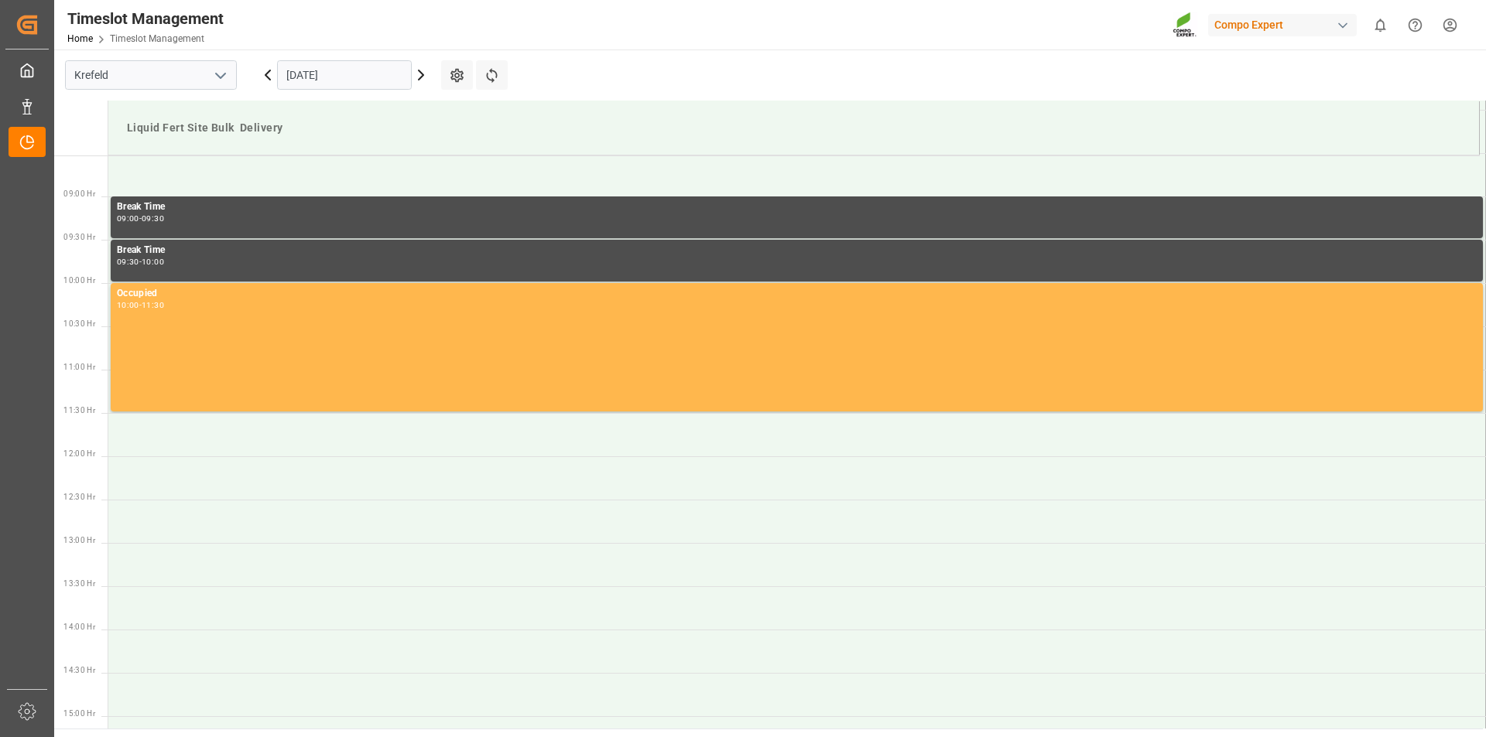
scroll to position [429, 0]
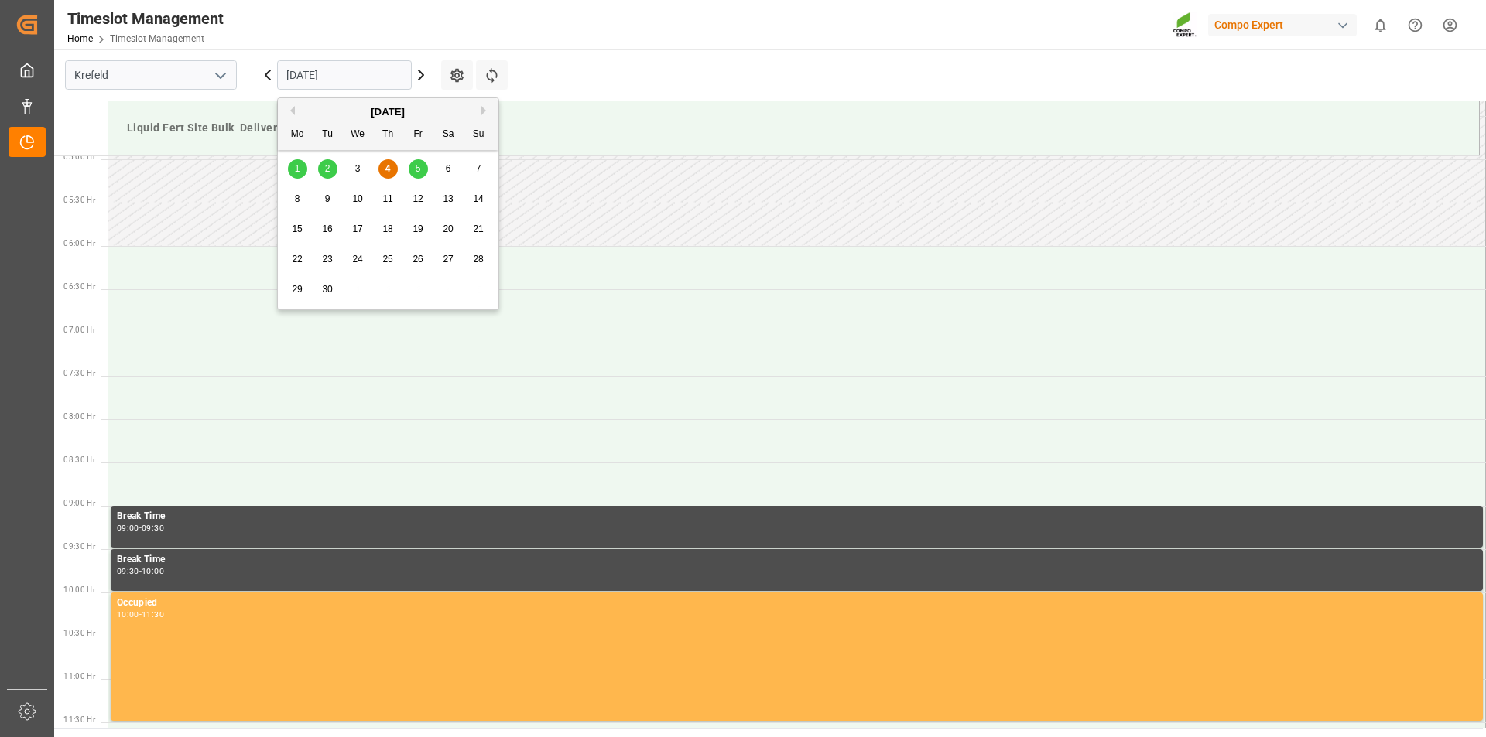
click at [313, 74] on input "[DATE]" at bounding box center [344, 74] width 135 height 29
click at [419, 166] on span "5" at bounding box center [418, 168] width 5 height 11
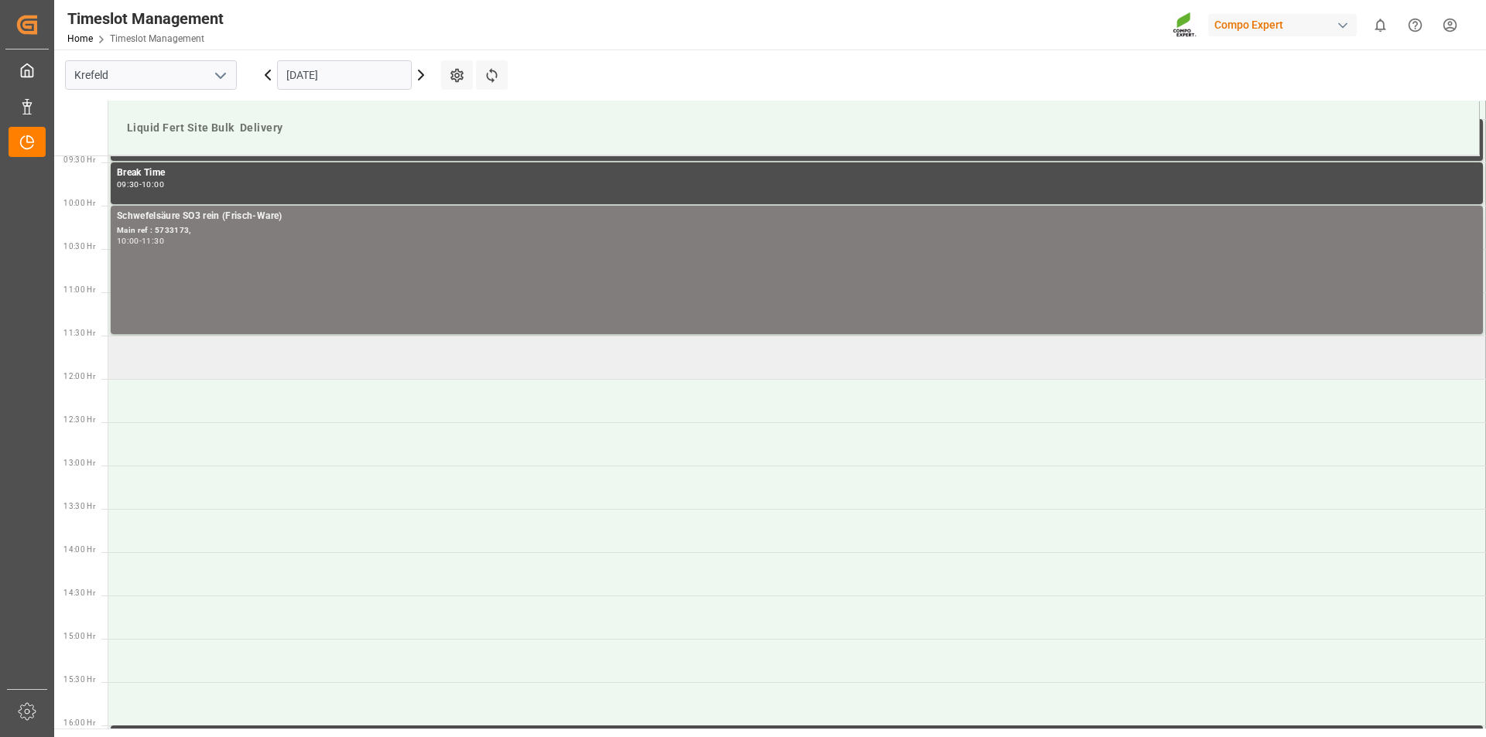
scroll to position [507, 0]
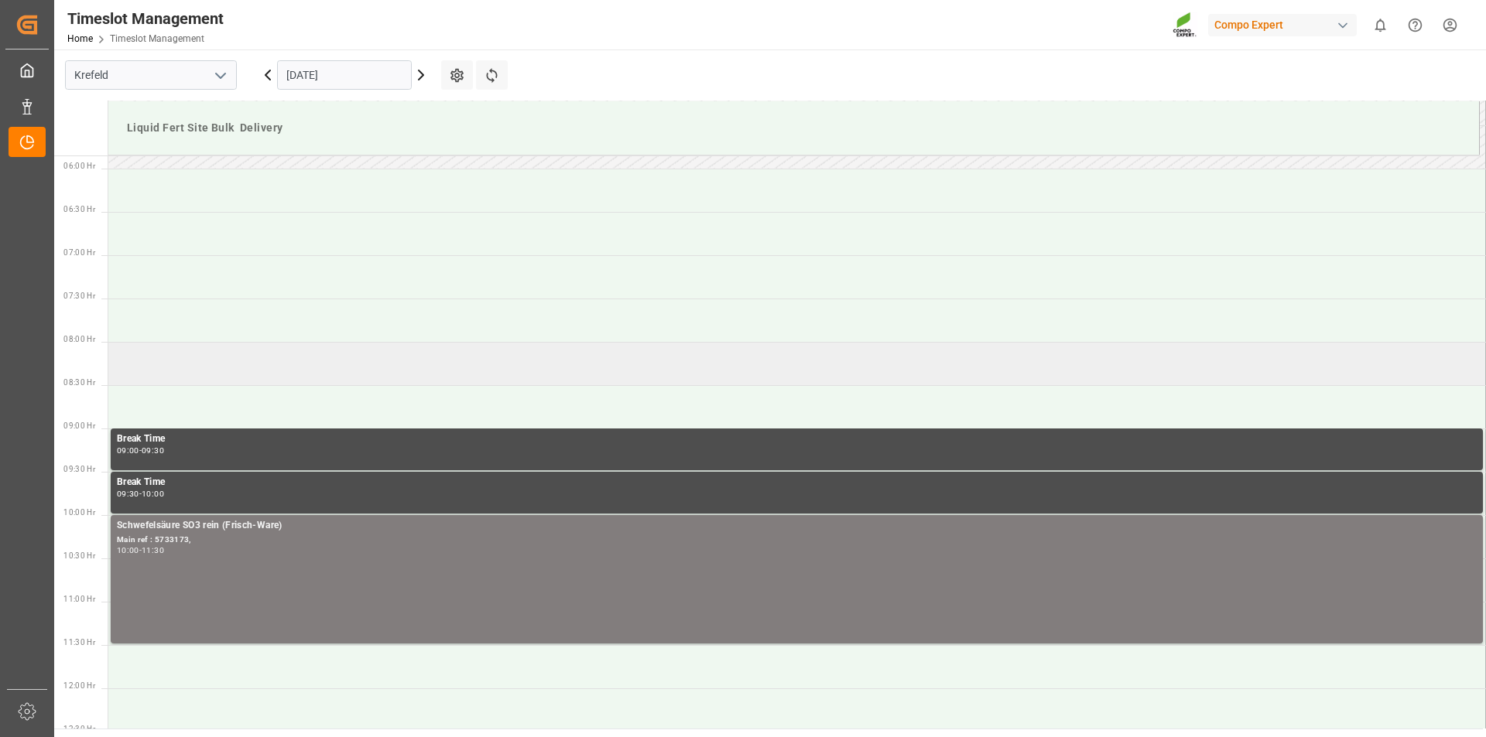
click at [139, 361] on td at bounding box center [796, 363] width 1377 height 43
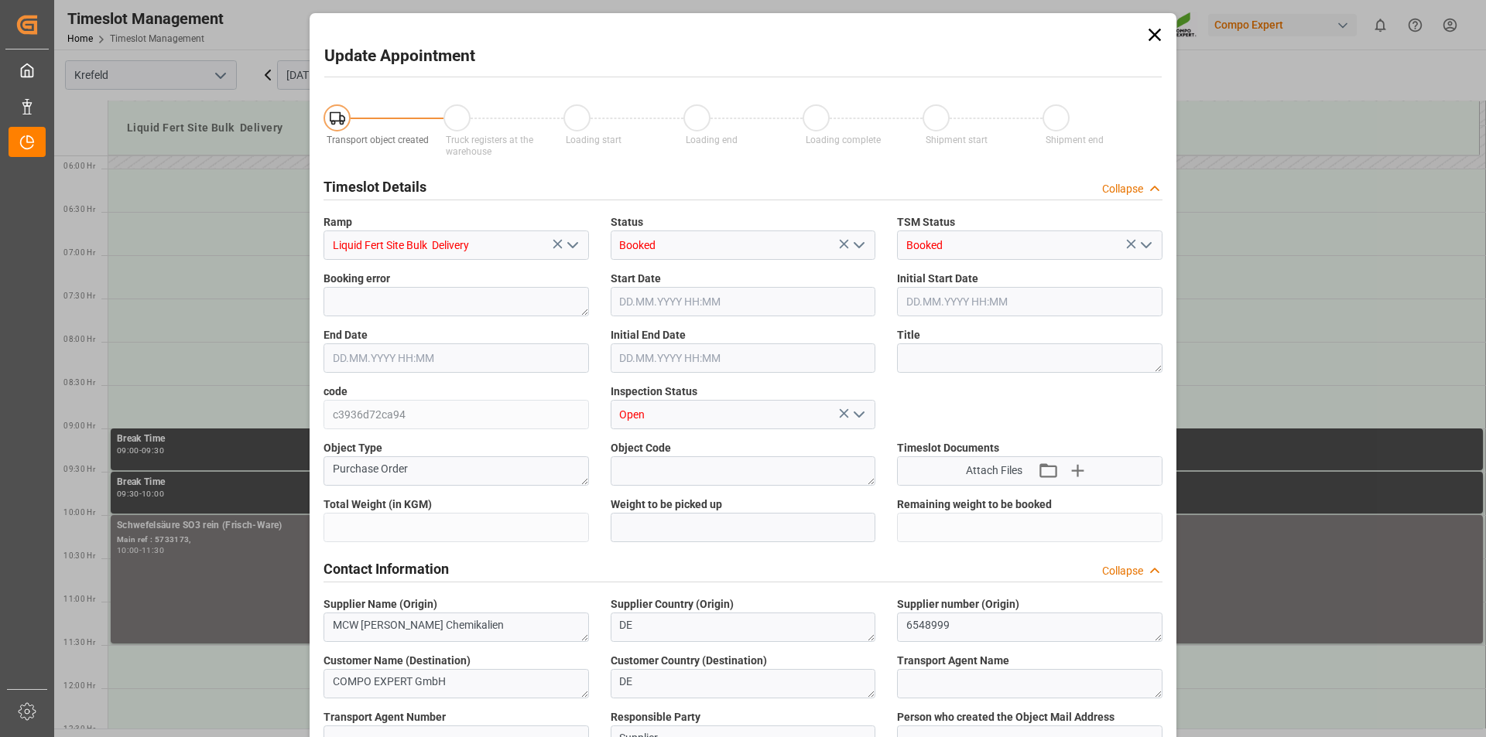
type input "1700000"
type input "525000"
type input "05.09.2025 08:00"
type input "05.09.2025 08:30"
type input "04.09.2025 13:12"
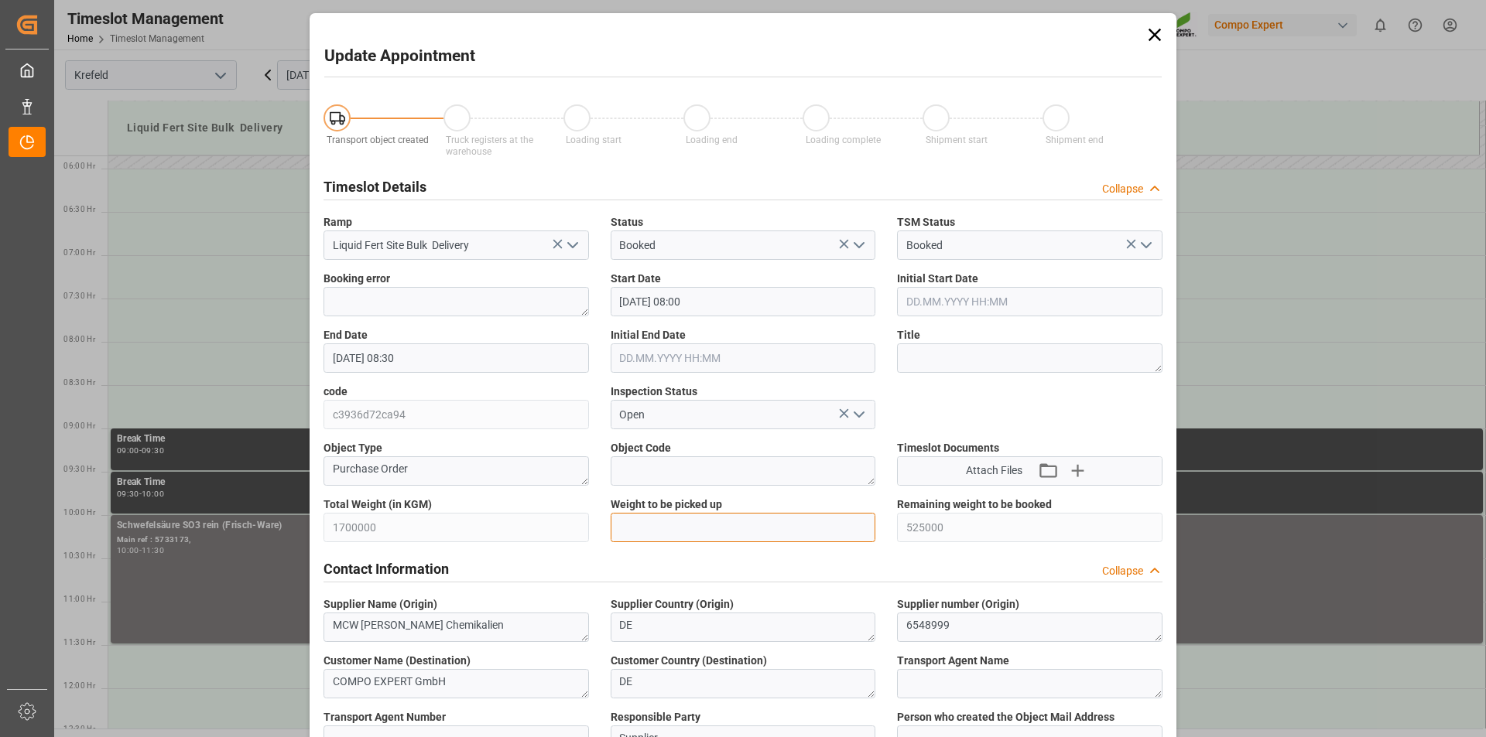
click at [637, 517] on input "text" at bounding box center [743, 527] width 265 height 29
type input "25000"
click at [921, 363] on textarea at bounding box center [1029, 358] width 265 height 29
paste textarea "5732545"
type textarea "Tauschlag, 5732545"
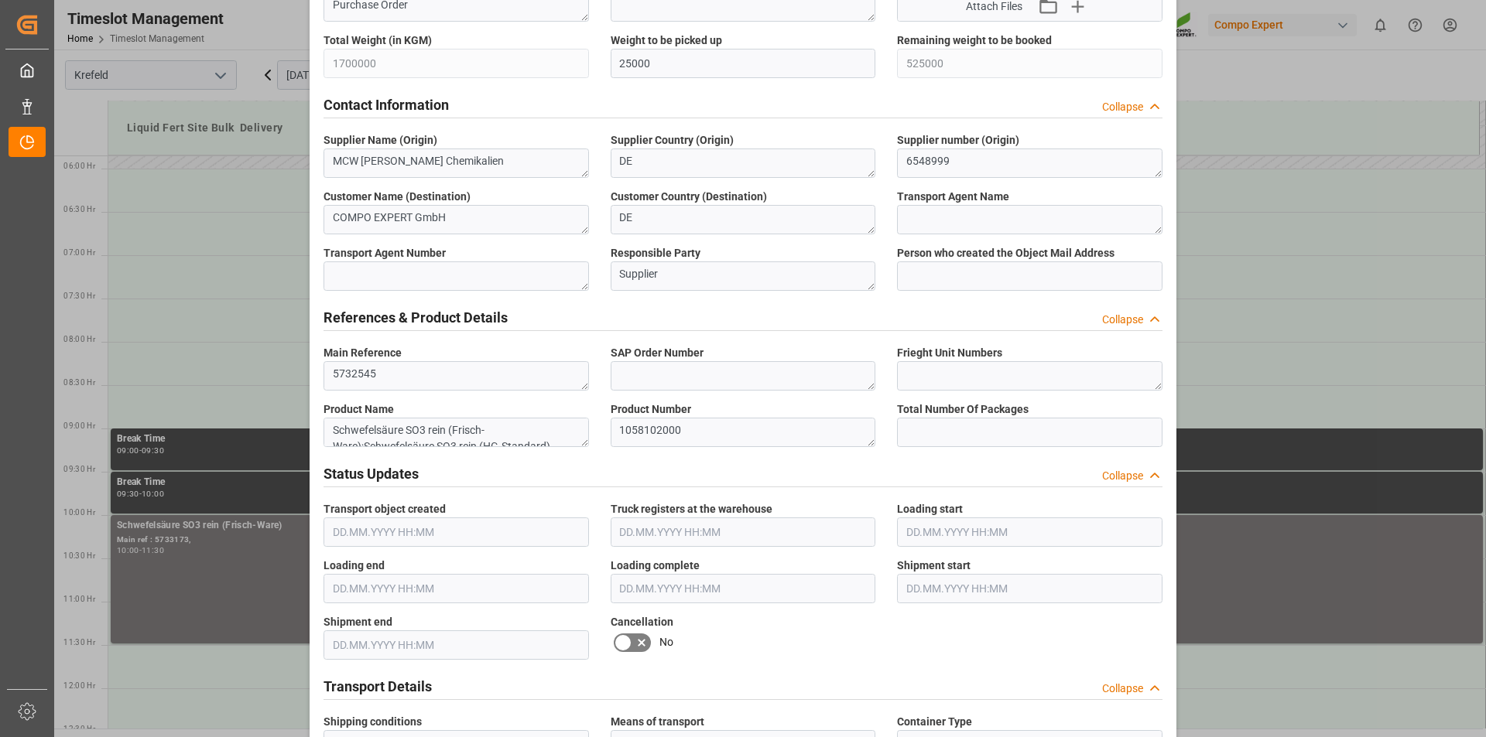
scroll to position [929, 0]
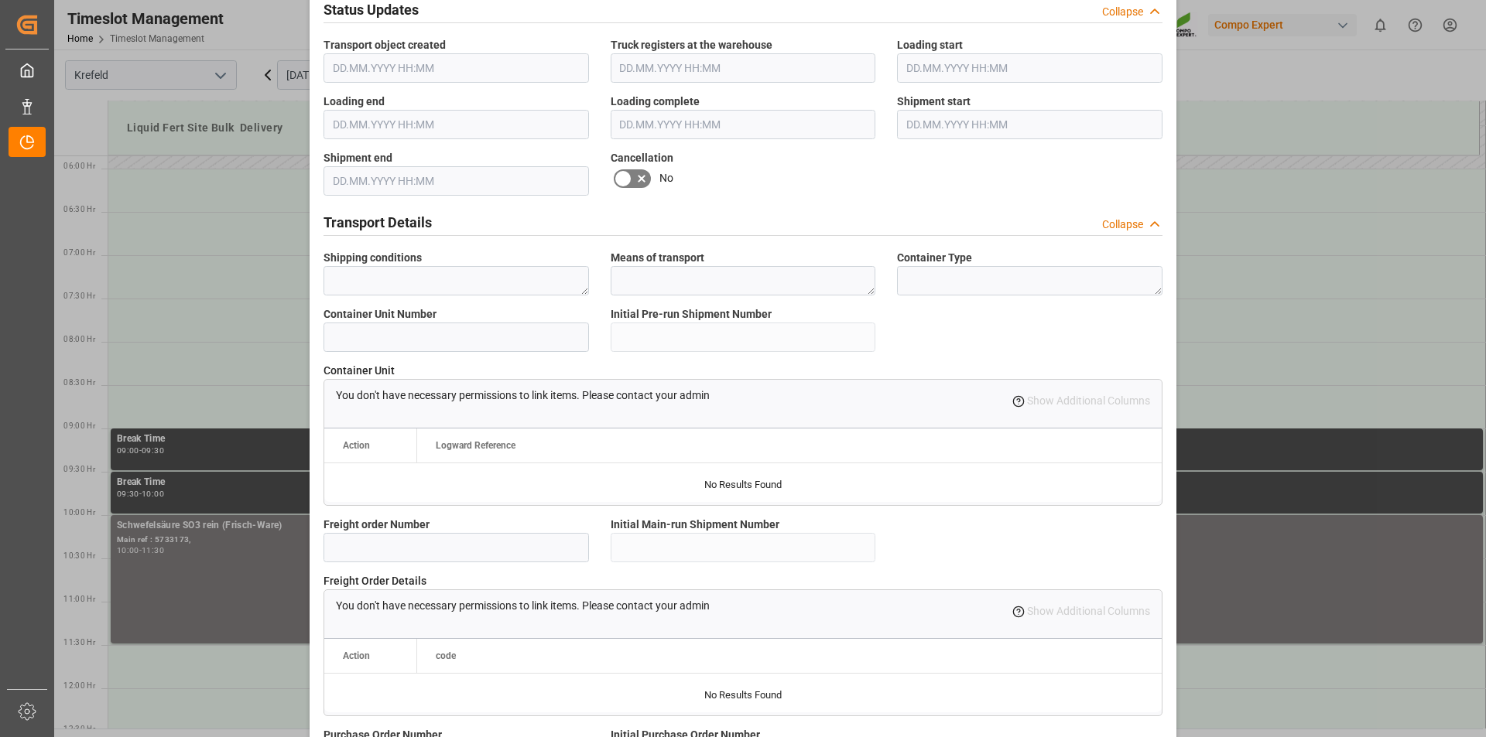
click at [975, 185] on div "Transport object created Truck registers at the warehouse Loading start Loading…" at bounding box center [743, 98] width 860 height 1876
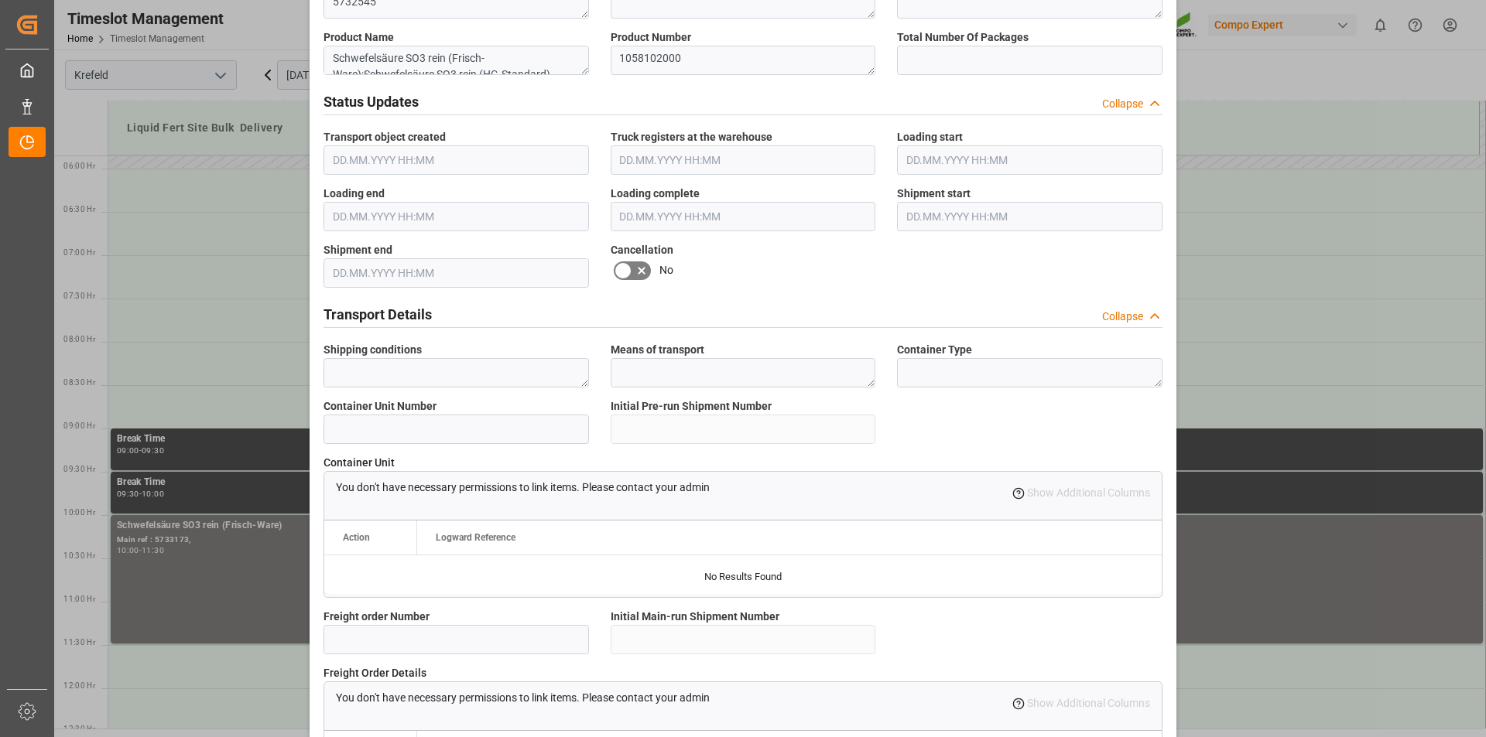
scroll to position [1301, 0]
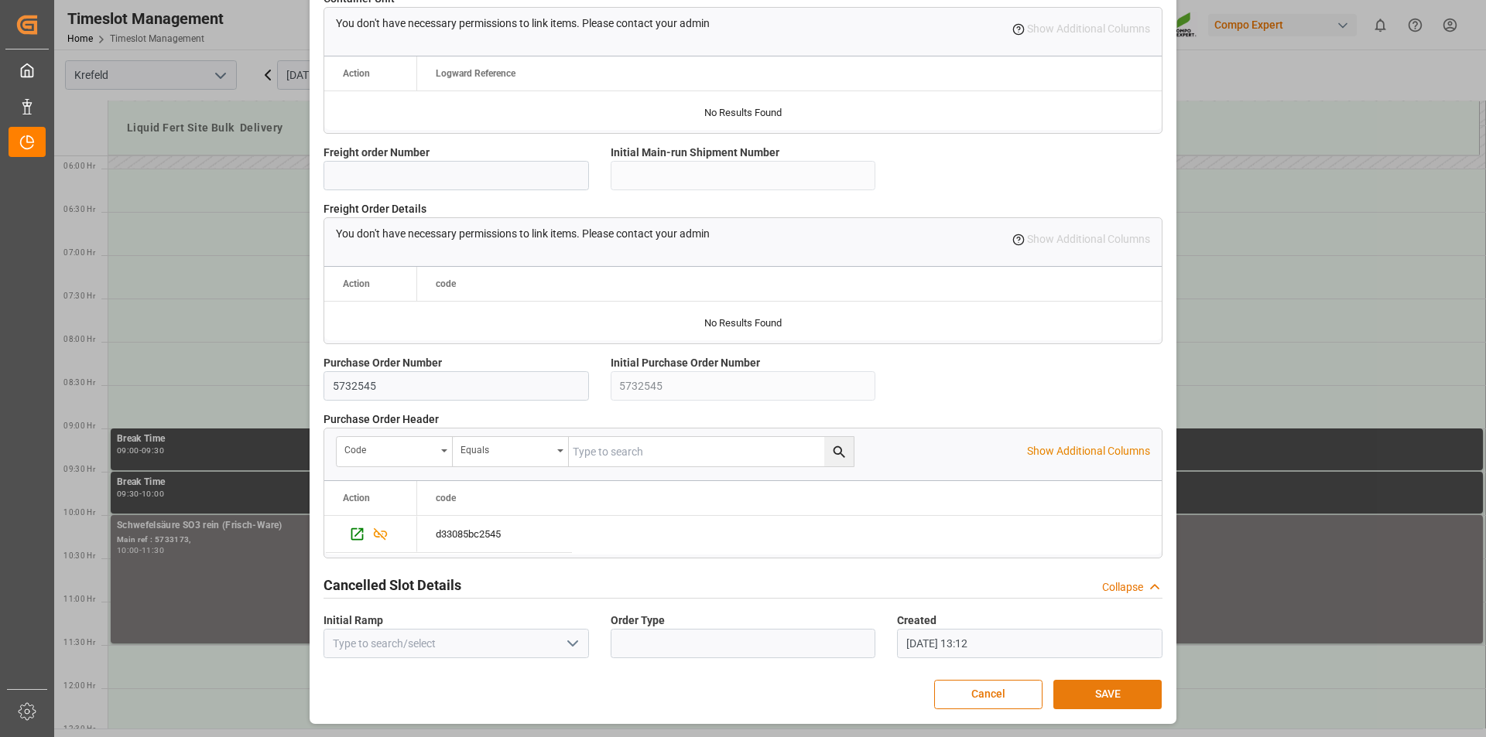
click at [1076, 687] on button "SAVE" at bounding box center [1107, 694] width 108 height 29
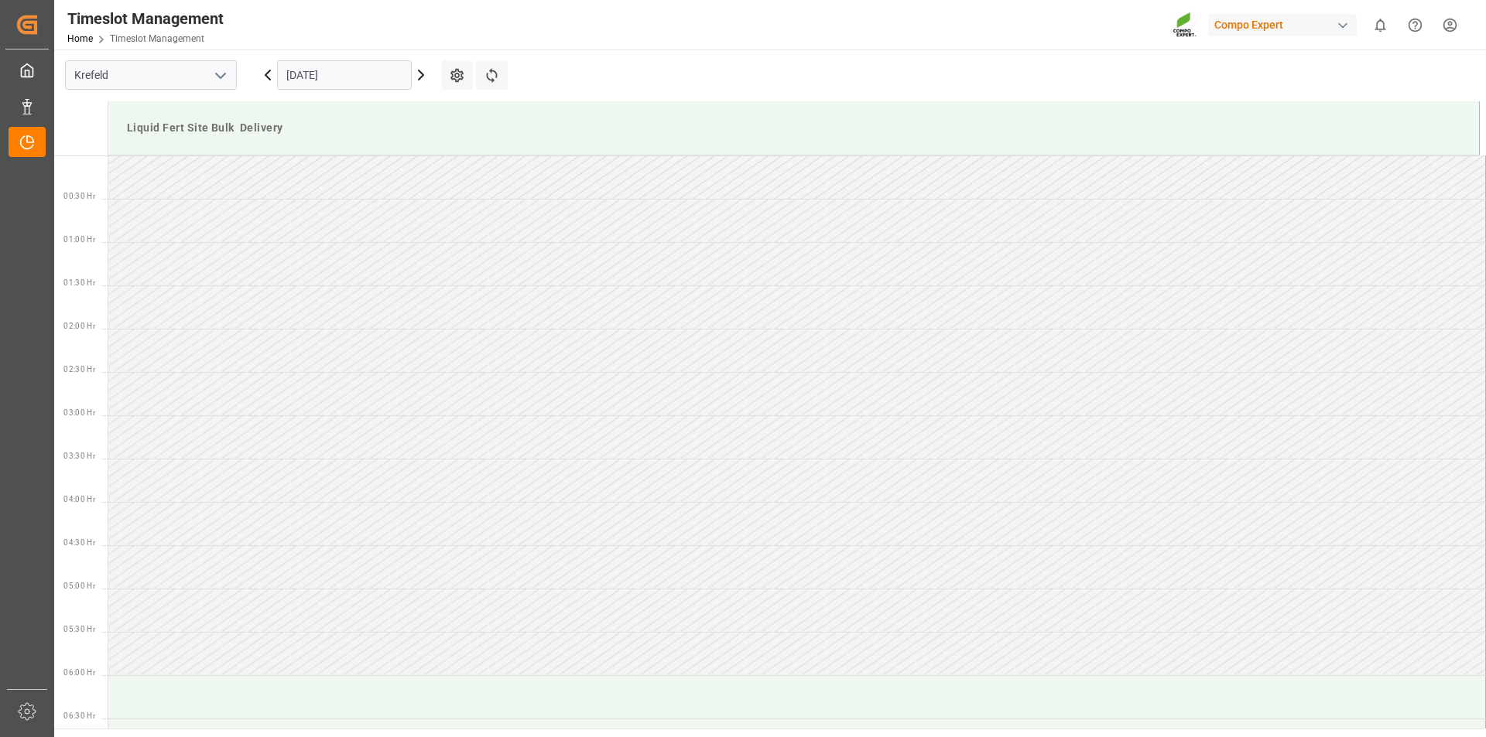
click at [1453, 22] on html "Created by potrace 1.15, written by Peter Selinger 2001-2017 Created by potrace…" at bounding box center [743, 368] width 1486 height 737
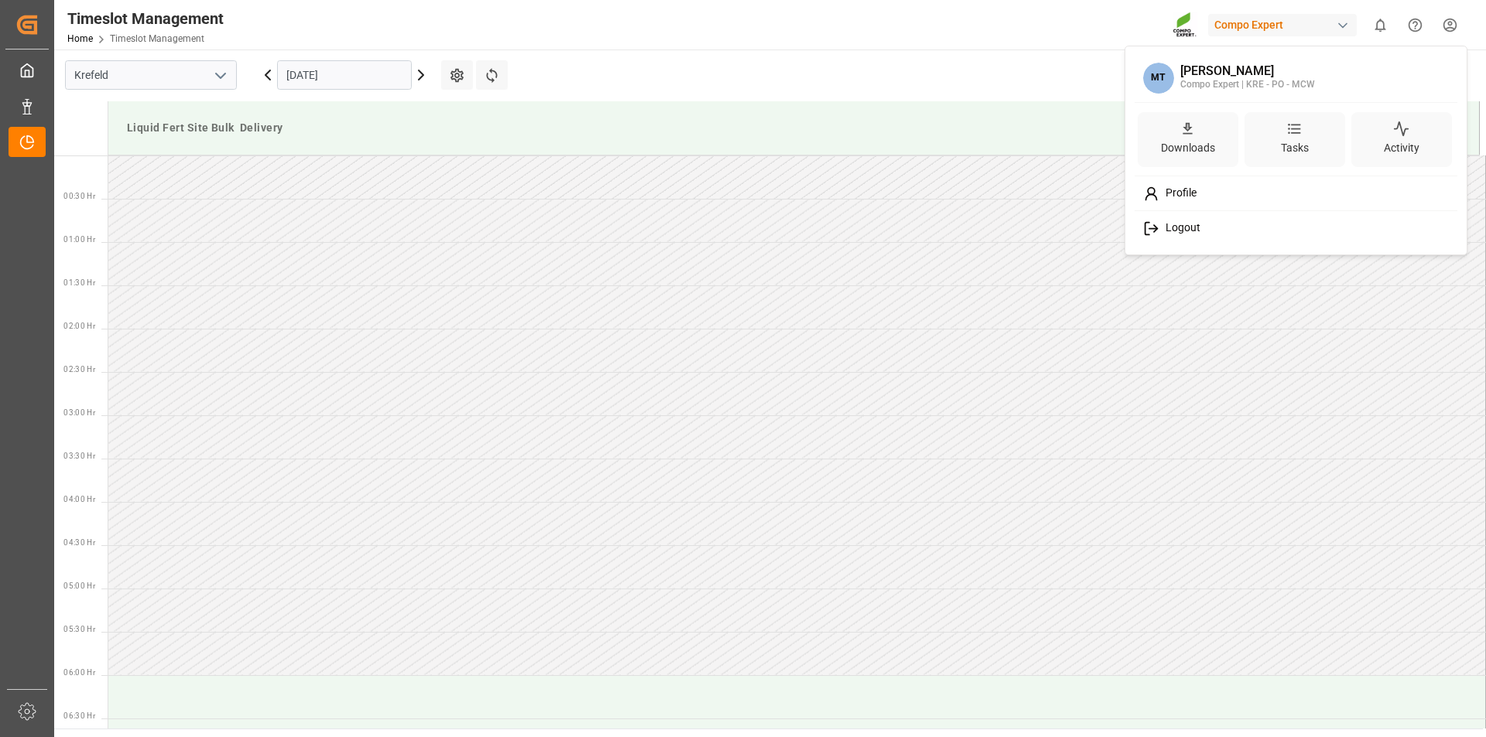
click at [1169, 228] on span "Logout" at bounding box center [1179, 228] width 41 height 14
